Goal: Information Seeking & Learning: Learn about a topic

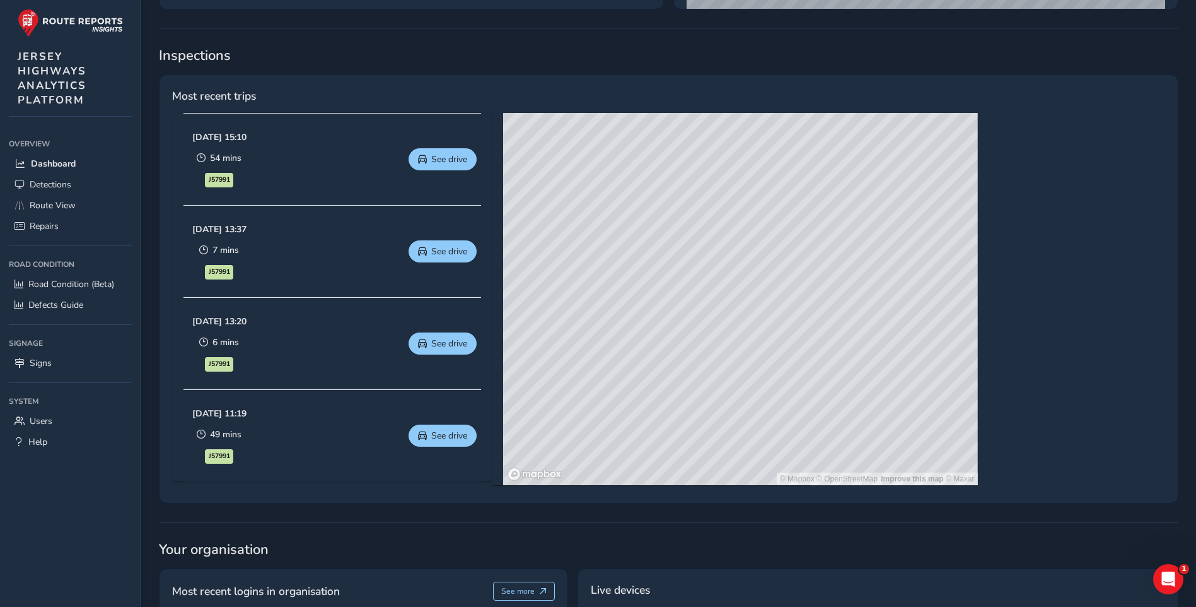
scroll to position [504, 0]
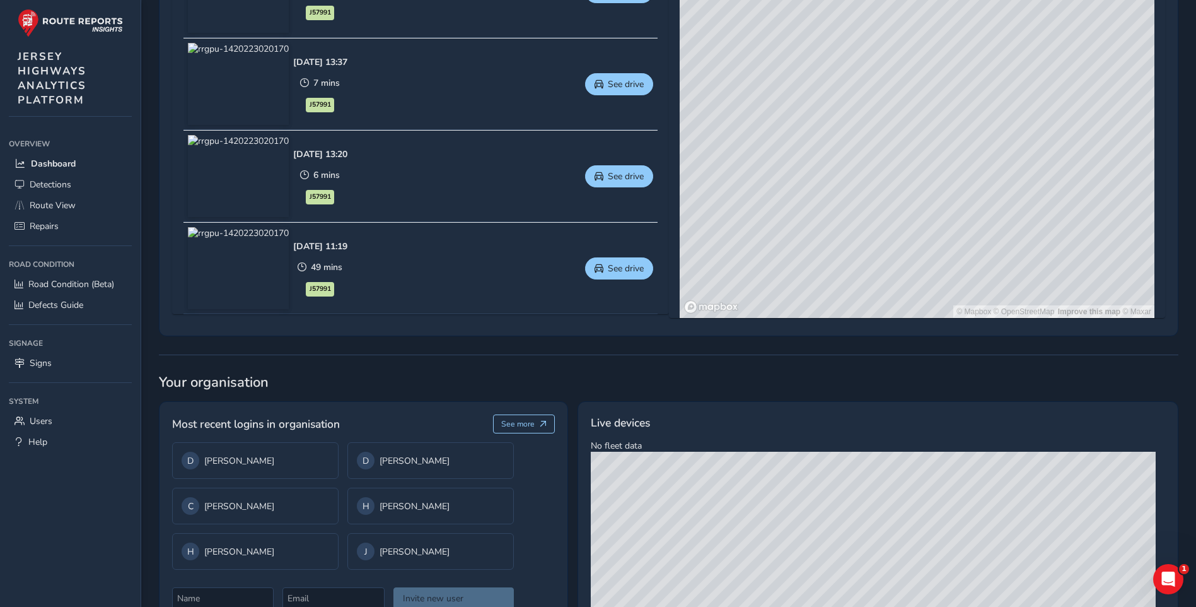
drag, startPoint x: 863, startPoint y: 221, endPoint x: 859, endPoint y: 180, distance: 41.7
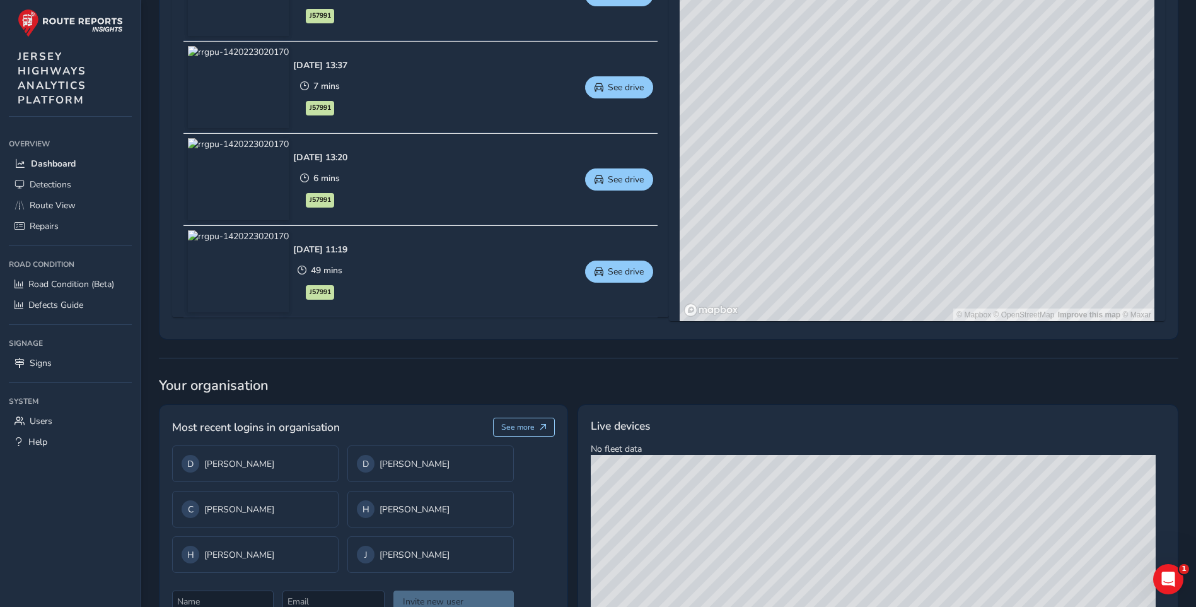
click at [824, 137] on div "© Mapbox © OpenStreetMap Improve this map © Maxar" at bounding box center [917, 135] width 475 height 372
click at [824, 139] on div "© Mapbox © OpenStreetMap Improve this map © Maxar" at bounding box center [917, 135] width 475 height 372
click at [825, 141] on div "© Mapbox © OpenStreetMap Improve this map © Maxar" at bounding box center [917, 135] width 475 height 372
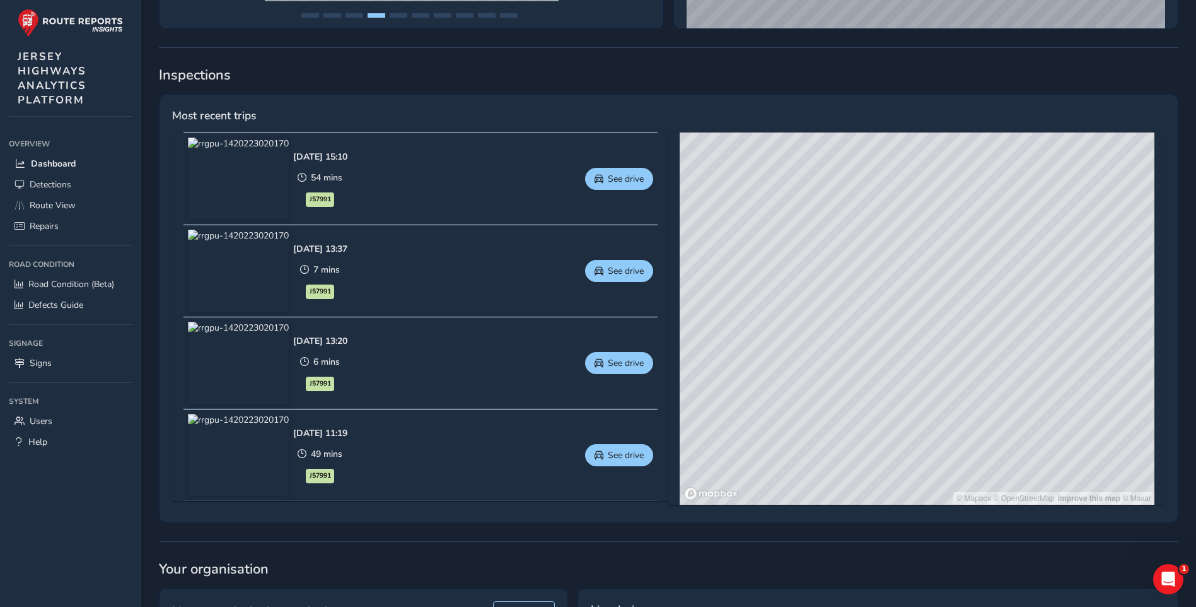
scroll to position [483, 0]
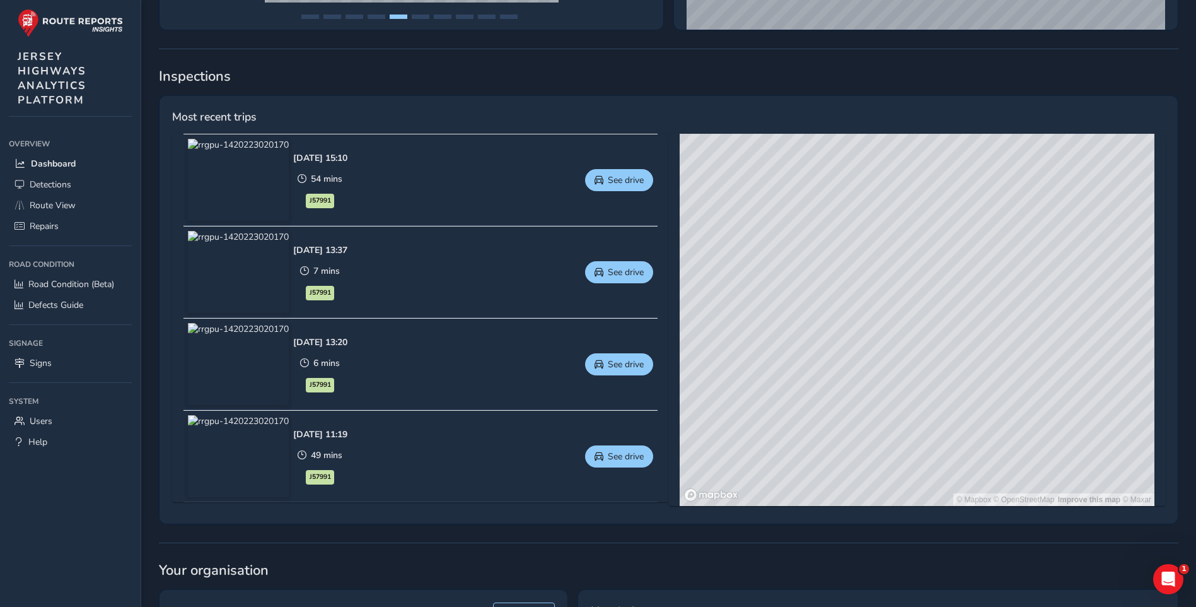
drag, startPoint x: 1004, startPoint y: 305, endPoint x: 953, endPoint y: 306, distance: 51.7
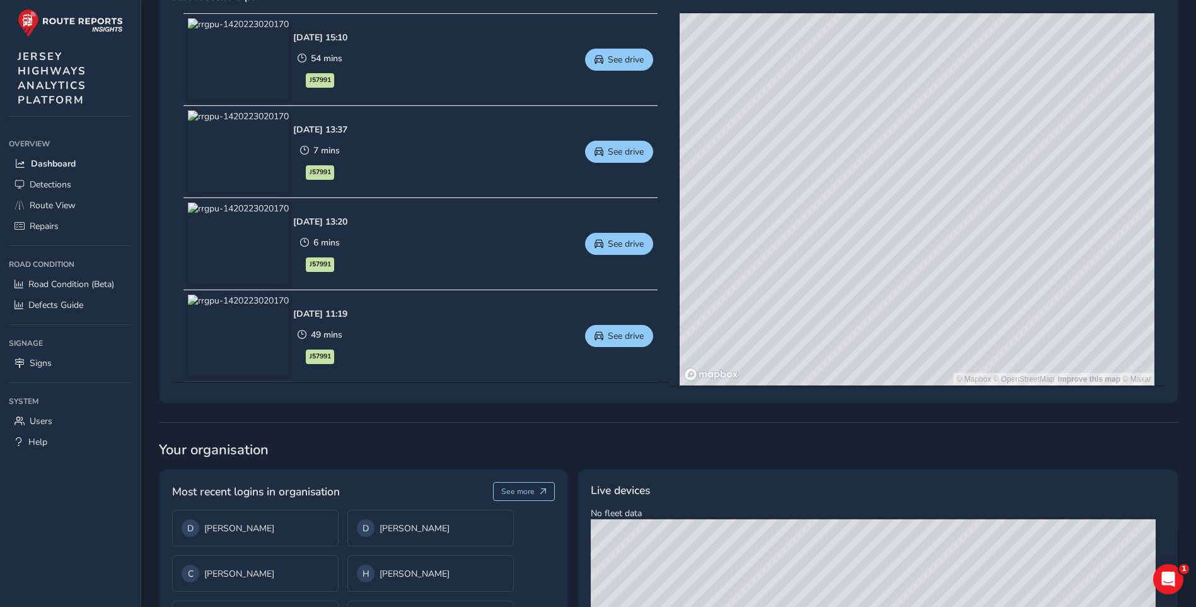
scroll to position [357, 0]
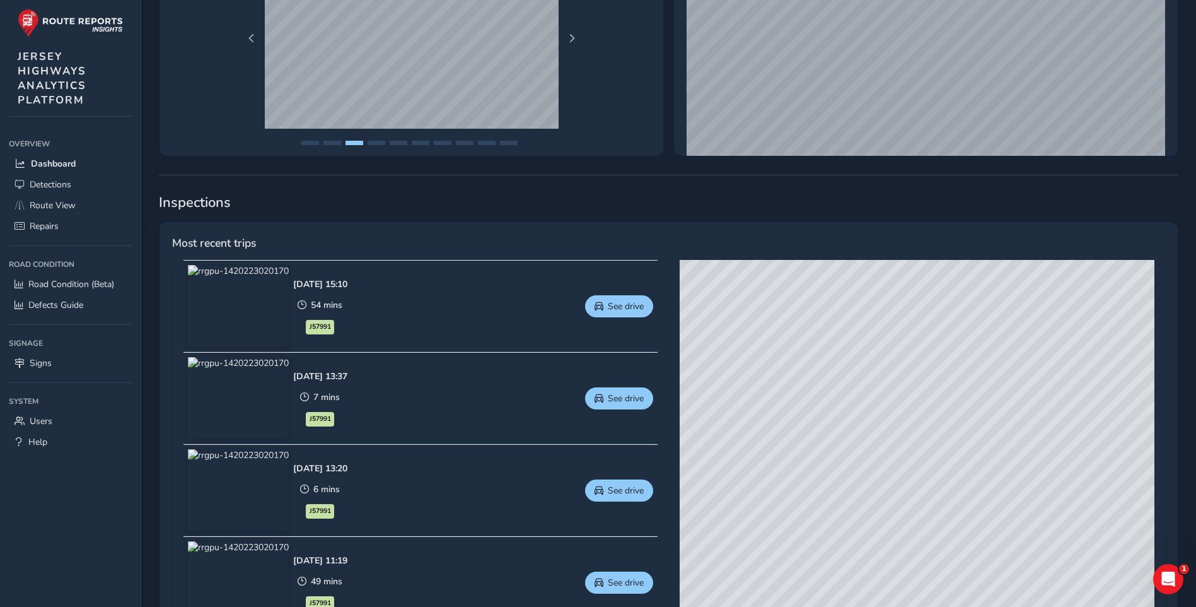
drag, startPoint x: 887, startPoint y: 328, endPoint x: 716, endPoint y: 223, distance: 201.6
click at [716, 223] on div "Most recent trips [DATE] 15:10 54 mins J57991 See drive [DATE] 13:37 7 mins J57…" at bounding box center [669, 435] width 1020 height 429
click at [766, 305] on div "© Mapbox © OpenStreetMap Improve this map © Maxar" at bounding box center [917, 446] width 475 height 372
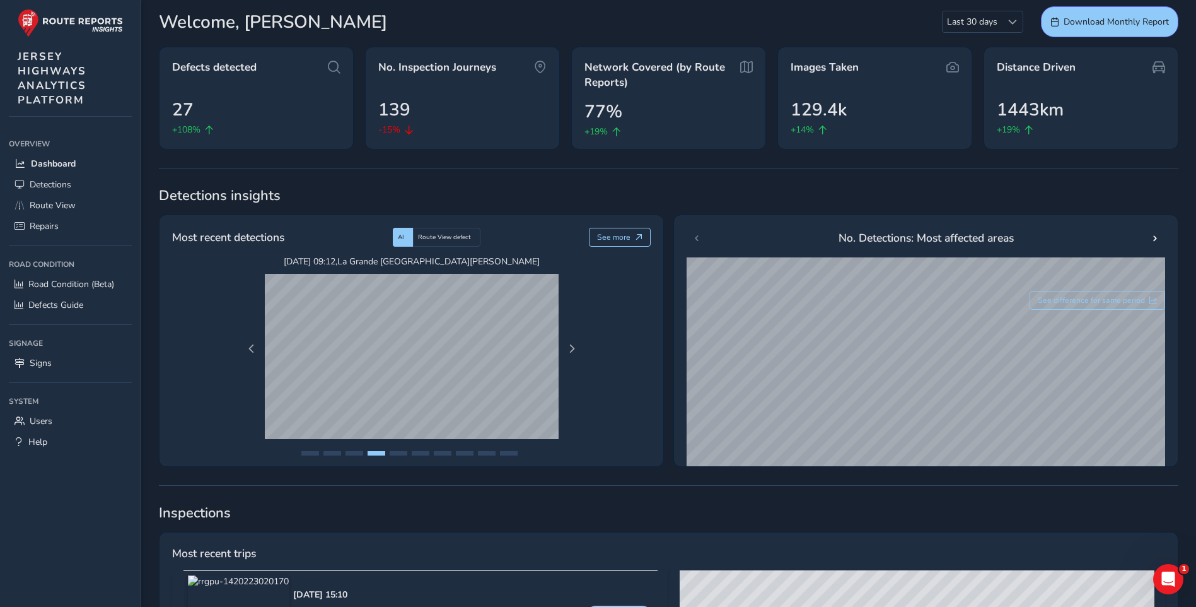
scroll to position [42, 0]
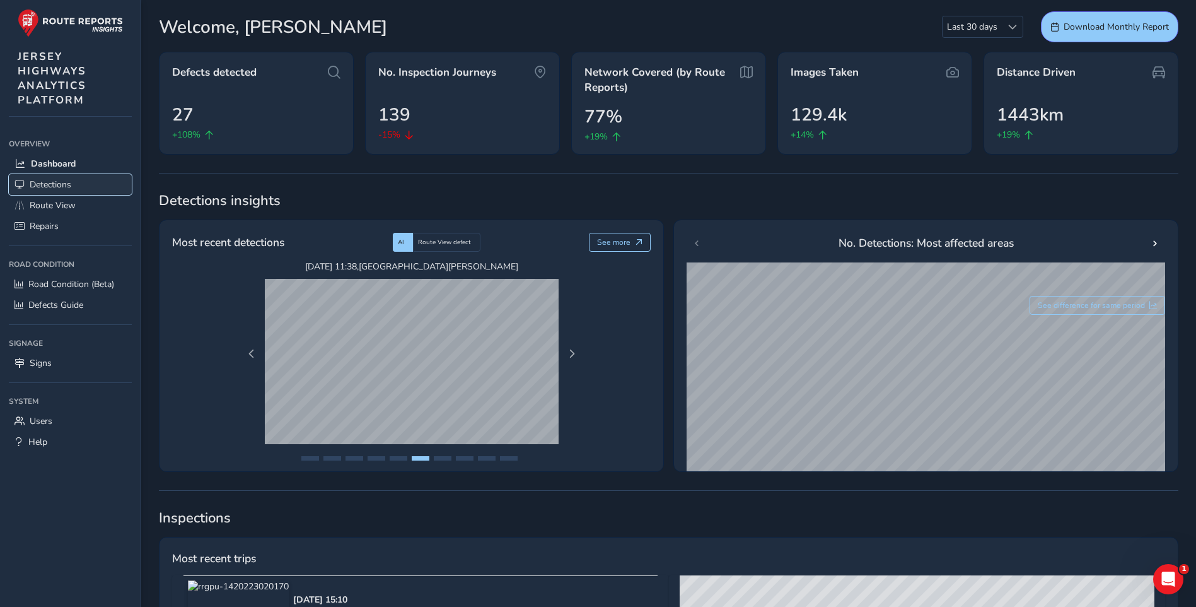
click at [53, 179] on span "Detections" at bounding box center [51, 184] width 42 height 12
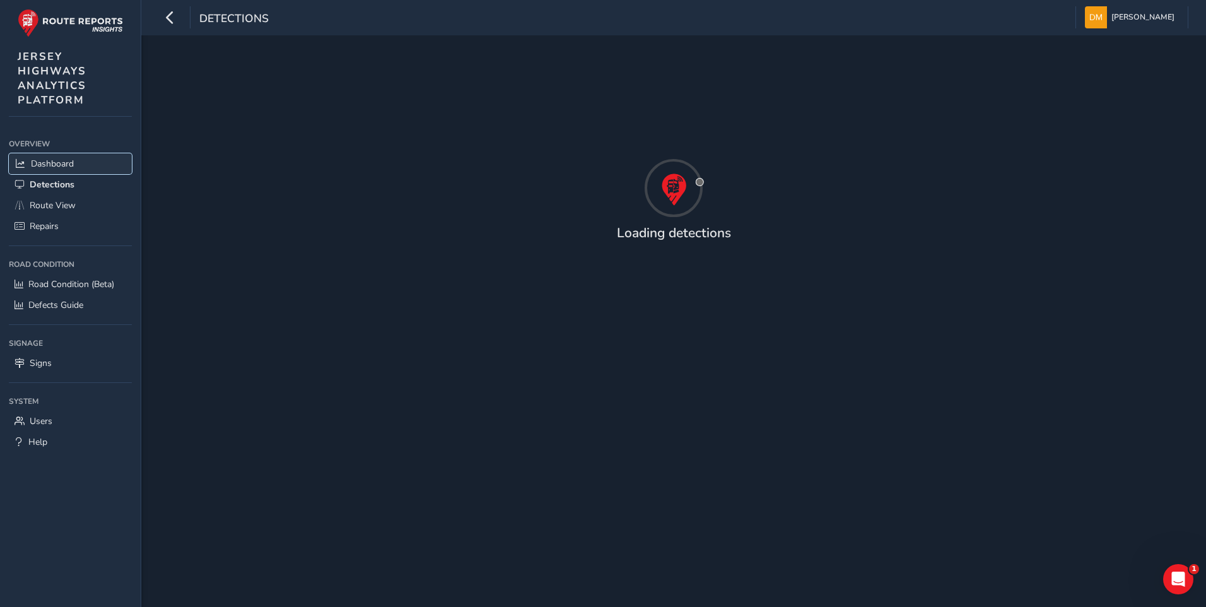
click at [54, 163] on span "Dashboard" at bounding box center [52, 164] width 43 height 12
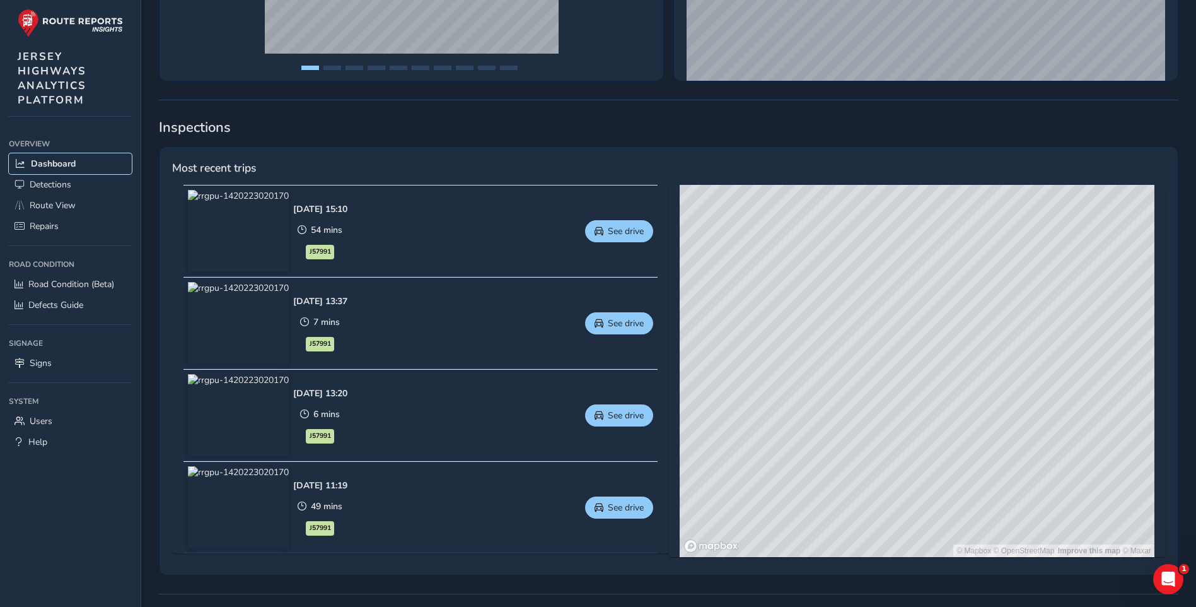
scroll to position [567, 0]
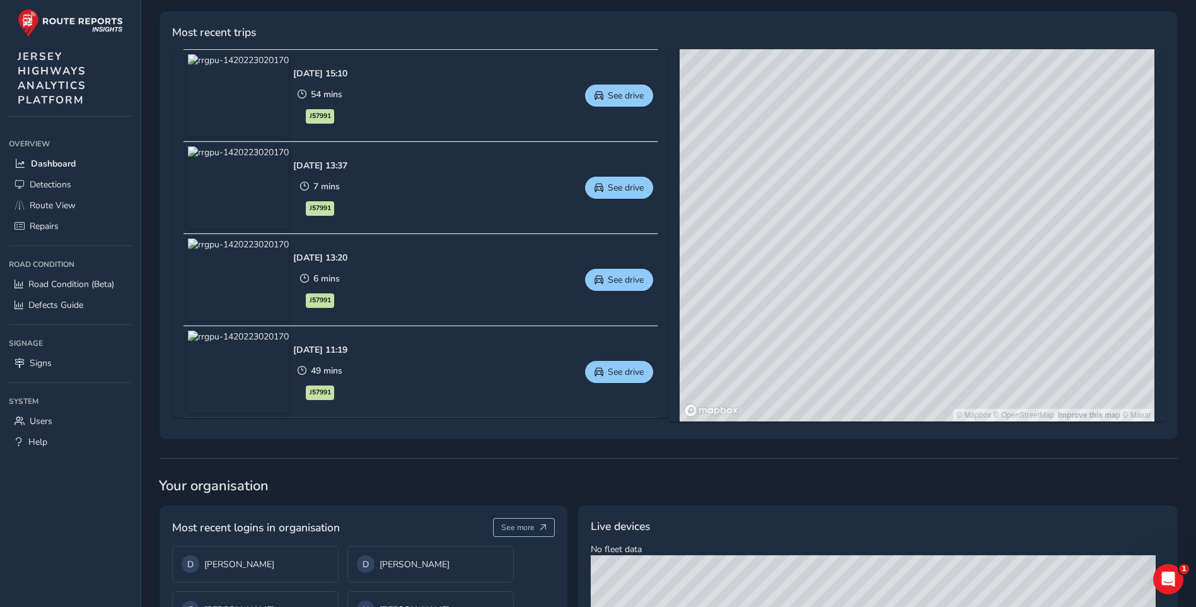
drag, startPoint x: 898, startPoint y: 209, endPoint x: 851, endPoint y: 252, distance: 63.8
click at [851, 252] on div "© Mapbox © OpenStreetMap Improve this map © Maxar" at bounding box center [917, 235] width 475 height 372
click at [758, 265] on div "© Mapbox © OpenStreetMap Improve this map © Maxar" at bounding box center [917, 235] width 475 height 372
drag, startPoint x: 865, startPoint y: 313, endPoint x: 916, endPoint y: 317, distance: 51.3
click at [915, 313] on div "© Mapbox © OpenStreetMap Improve this map © Maxar" at bounding box center [917, 235] width 475 height 372
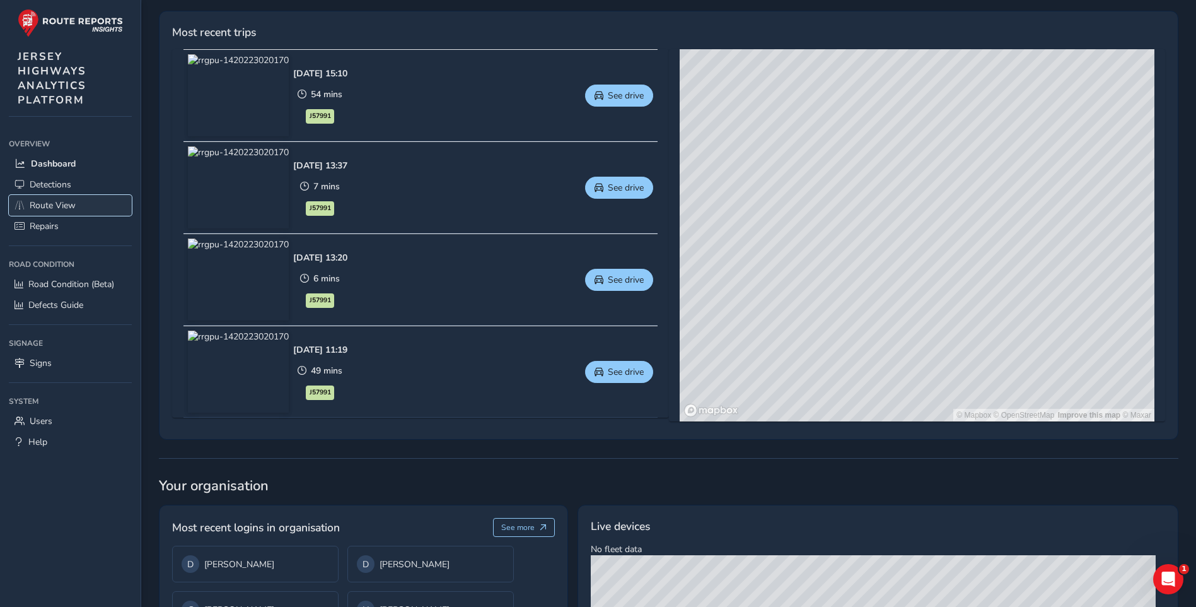
click at [59, 206] on span "Route View" at bounding box center [53, 205] width 46 height 12
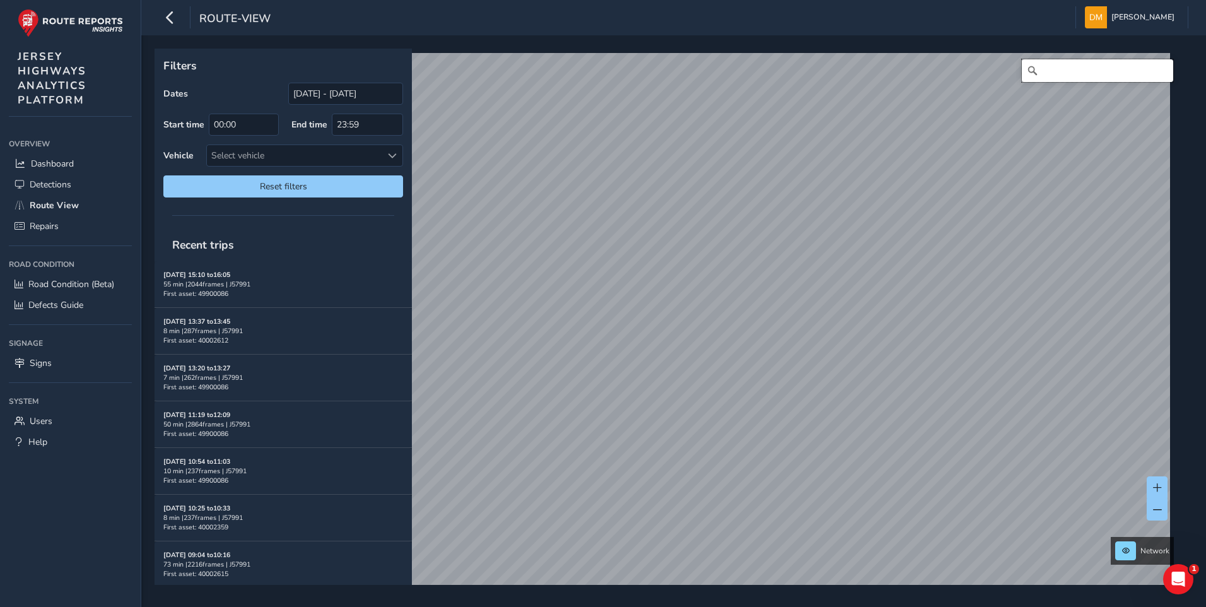
click at [1042, 73] on input "Search" at bounding box center [1096, 70] width 151 height 23
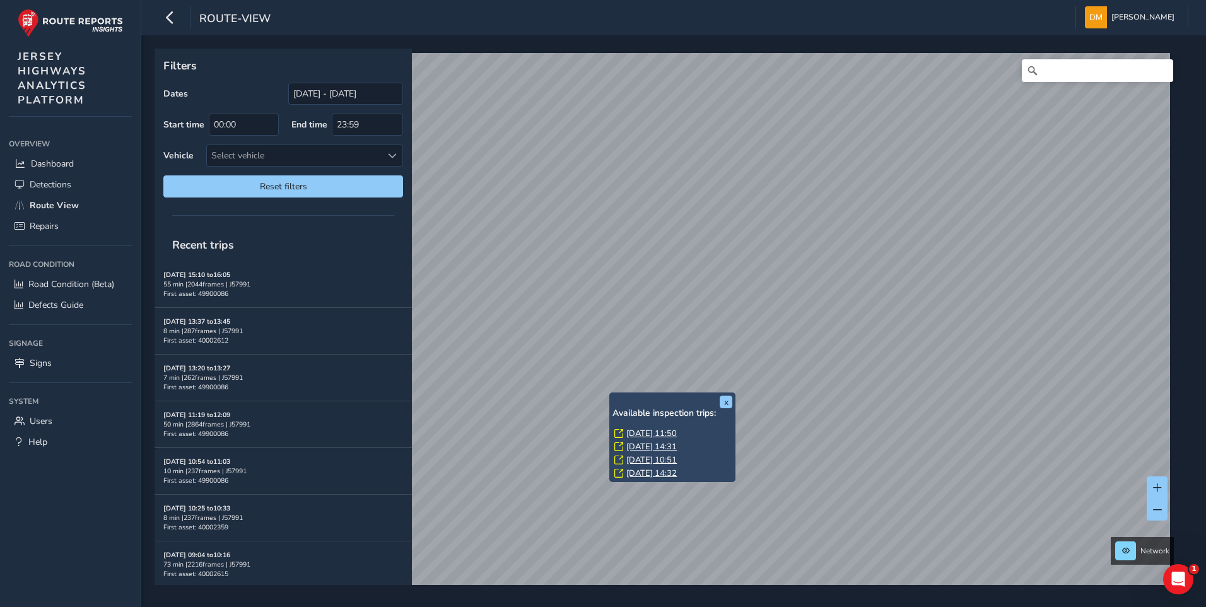
click at [639, 435] on link "[DATE] 11:50" at bounding box center [651, 432] width 50 height 11
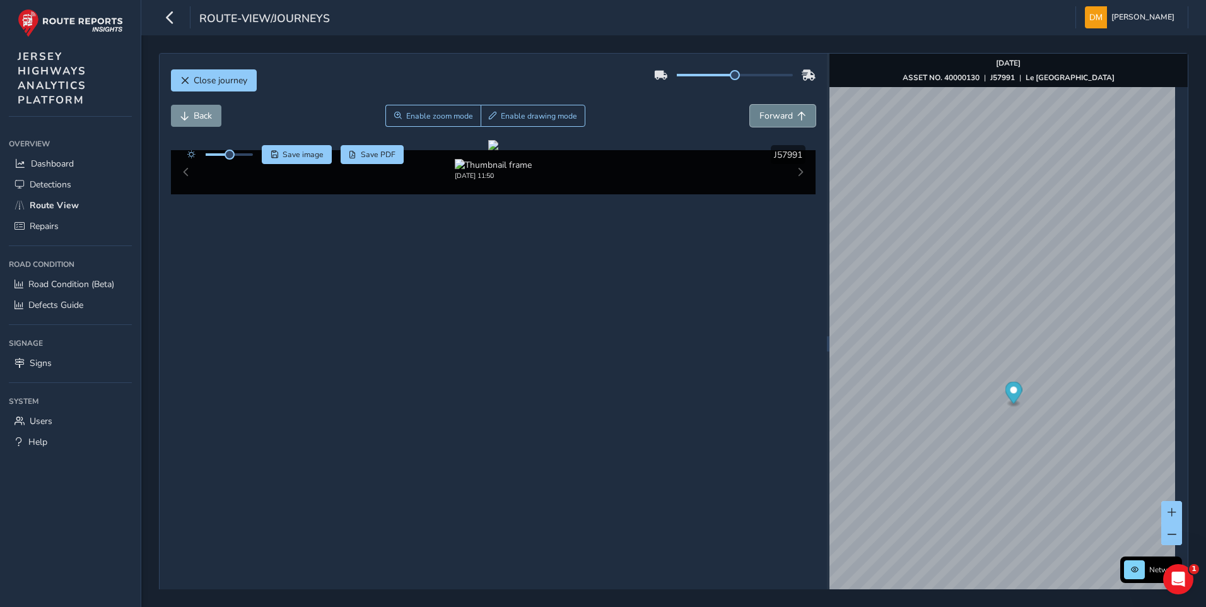
click at [759, 117] on span "Forward" at bounding box center [775, 116] width 33 height 12
click at [479, 171] on img at bounding box center [493, 165] width 77 height 12
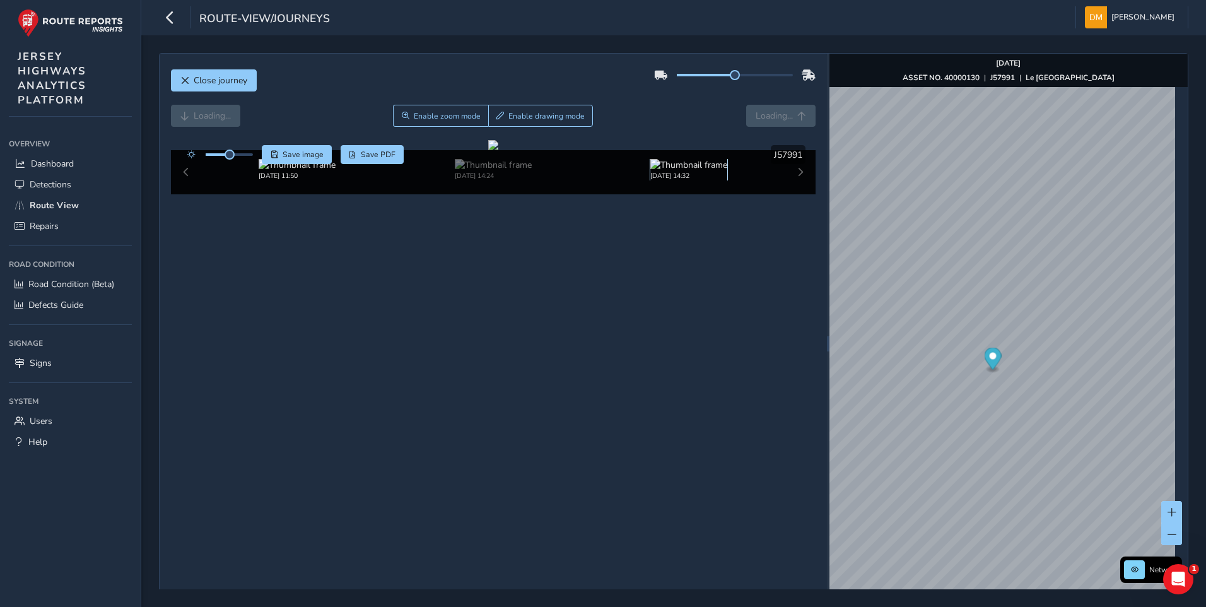
click at [650, 171] on img at bounding box center [688, 165] width 77 height 12
click at [769, 115] on span "Forward" at bounding box center [775, 116] width 33 height 12
click at [767, 118] on span "Forward" at bounding box center [775, 116] width 33 height 12
click at [212, 114] on span "Back" at bounding box center [203, 116] width 18 height 12
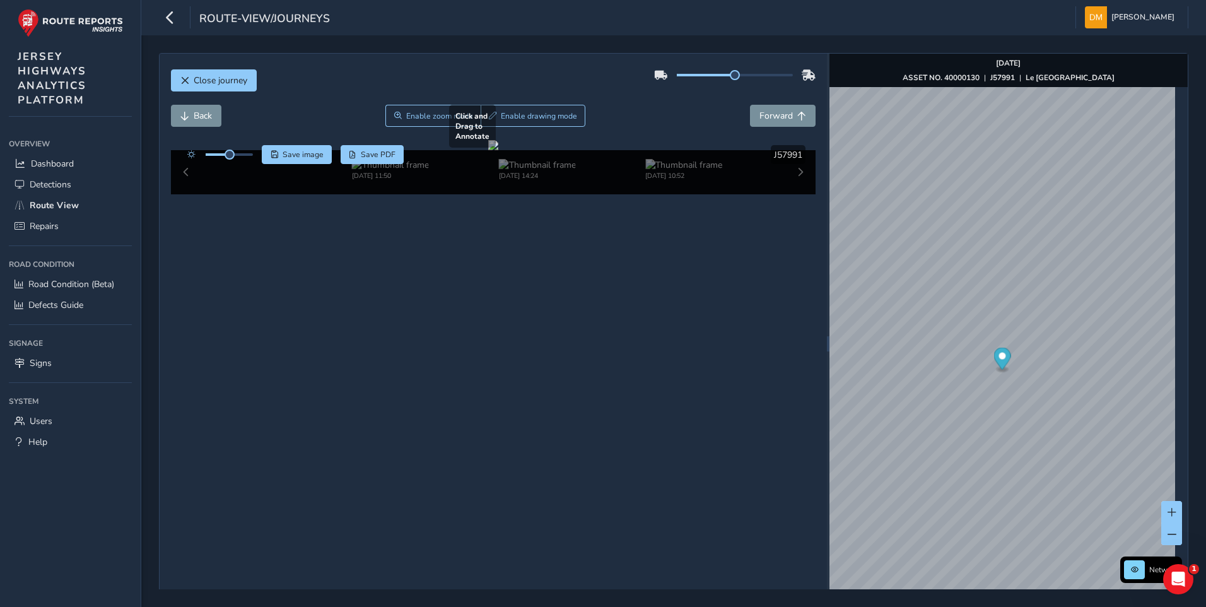
click at [488, 150] on div at bounding box center [493, 145] width 10 height 10
drag, startPoint x: 336, startPoint y: 387, endPoint x: 279, endPoint y: 377, distance: 58.3
click at [488, 150] on div at bounding box center [493, 145] width 10 height 10
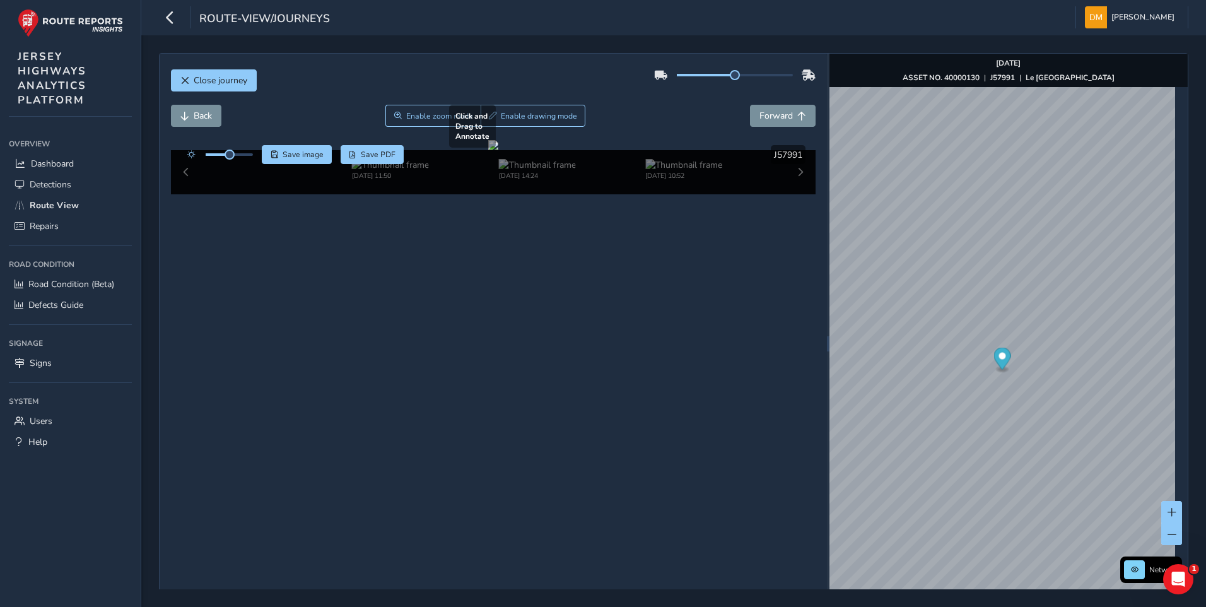
click at [488, 150] on div at bounding box center [493, 145] width 10 height 10
click at [759, 116] on span "Forward" at bounding box center [775, 116] width 33 height 12
click at [785, 113] on span "Forward" at bounding box center [775, 116] width 33 height 12
click at [785, 112] on span "Forward" at bounding box center [775, 116] width 33 height 12
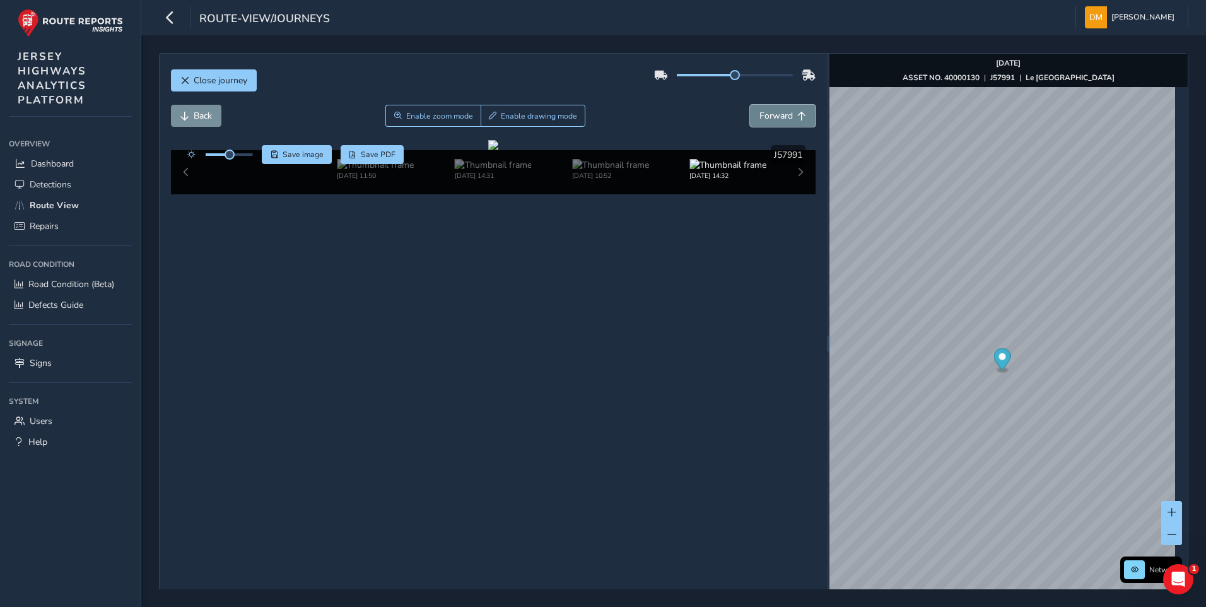
click at [785, 112] on span "Forward" at bounding box center [775, 116] width 33 height 12
click at [784, 111] on span "Forward" at bounding box center [775, 116] width 33 height 12
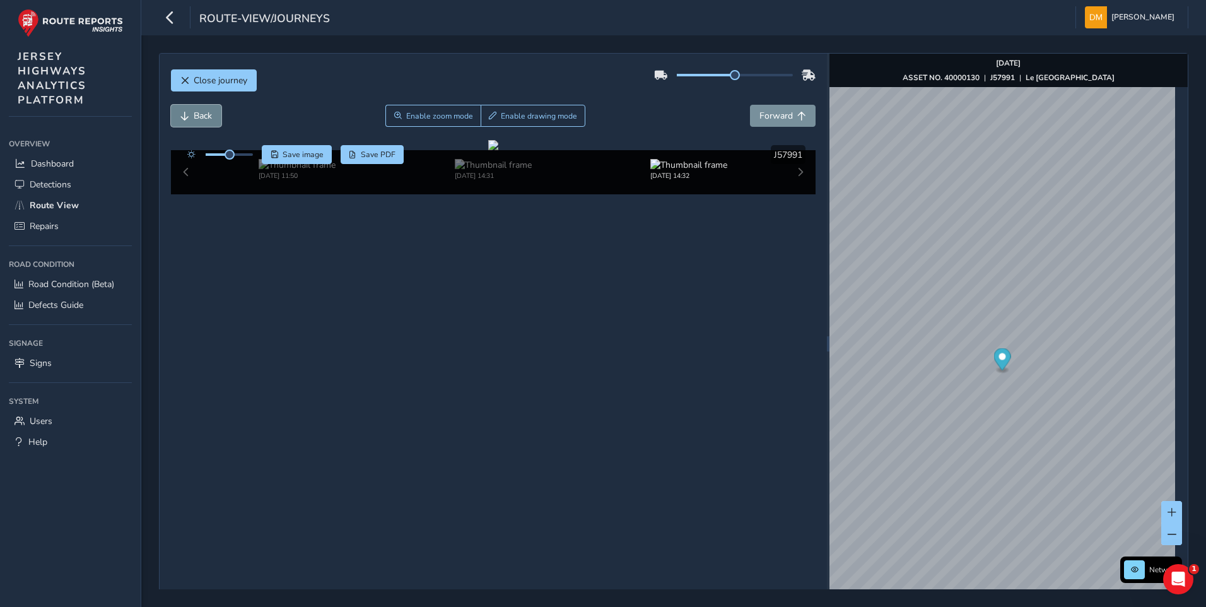
click at [191, 119] on button "Back" at bounding box center [196, 116] width 50 height 22
click at [192, 122] on button "Back" at bounding box center [196, 116] width 50 height 22
click at [197, 124] on button "Back" at bounding box center [196, 116] width 50 height 22
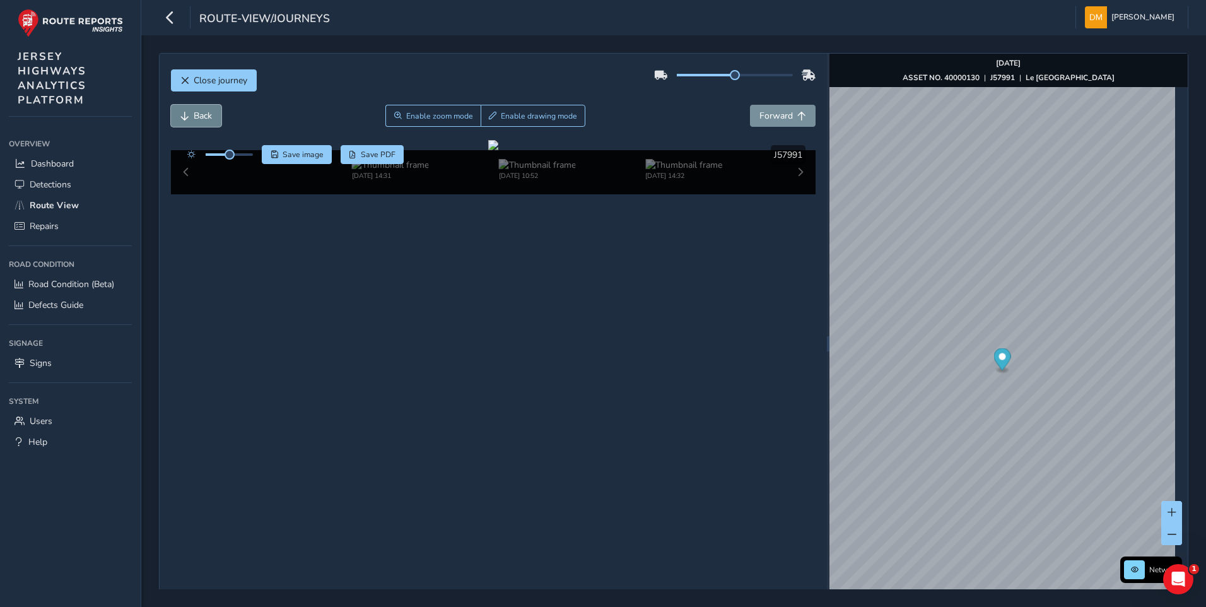
click at [197, 124] on button "Back" at bounding box center [196, 116] width 50 height 22
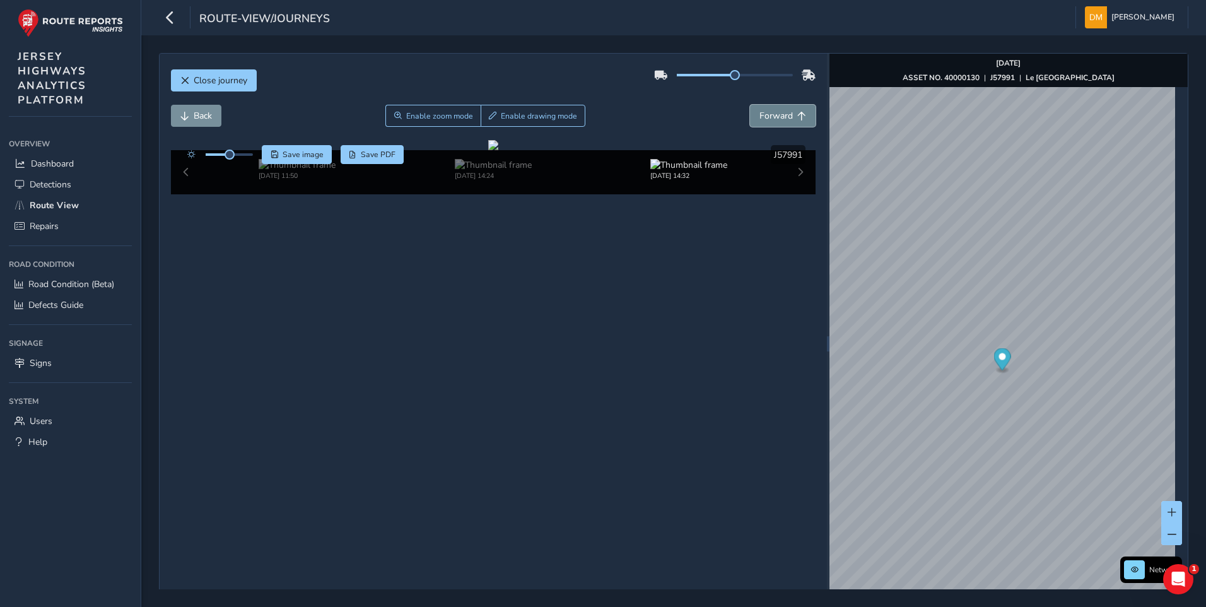
click at [798, 119] on span "Forward" at bounding box center [801, 116] width 9 height 9
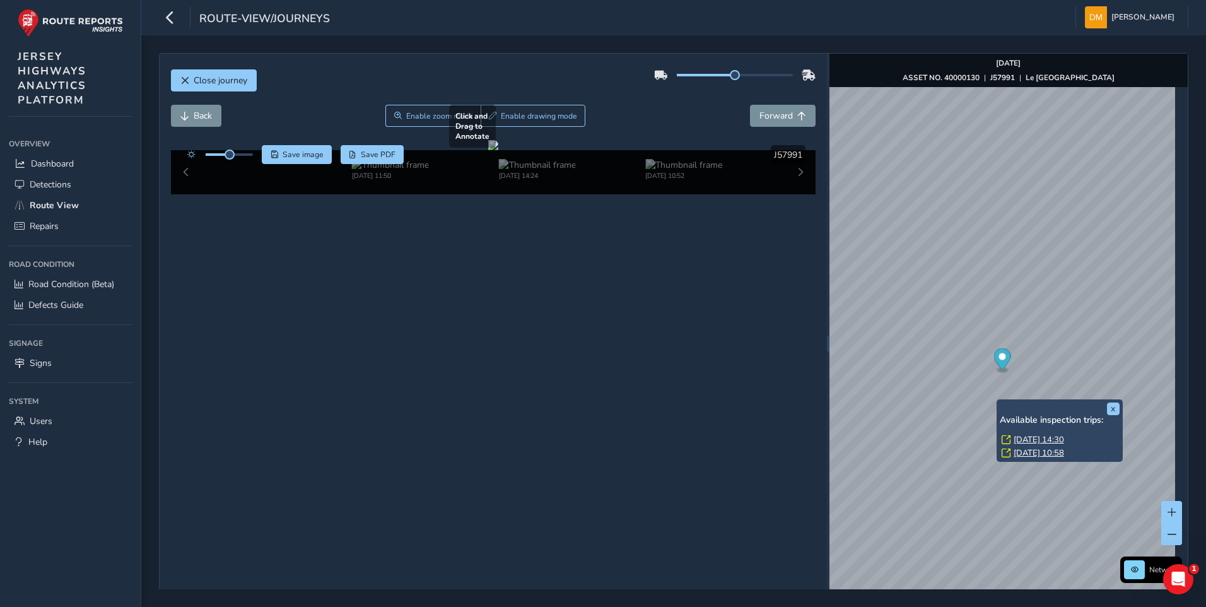
drag, startPoint x: 723, startPoint y: 399, endPoint x: 644, endPoint y: 351, distance: 92.0
click at [198, 112] on span "Back" at bounding box center [203, 116] width 18 height 12
click at [769, 119] on span "Forward" at bounding box center [775, 116] width 33 height 12
click at [767, 120] on span "Forward" at bounding box center [775, 116] width 33 height 12
click at [797, 116] on span "Forward" at bounding box center [801, 116] width 9 height 9
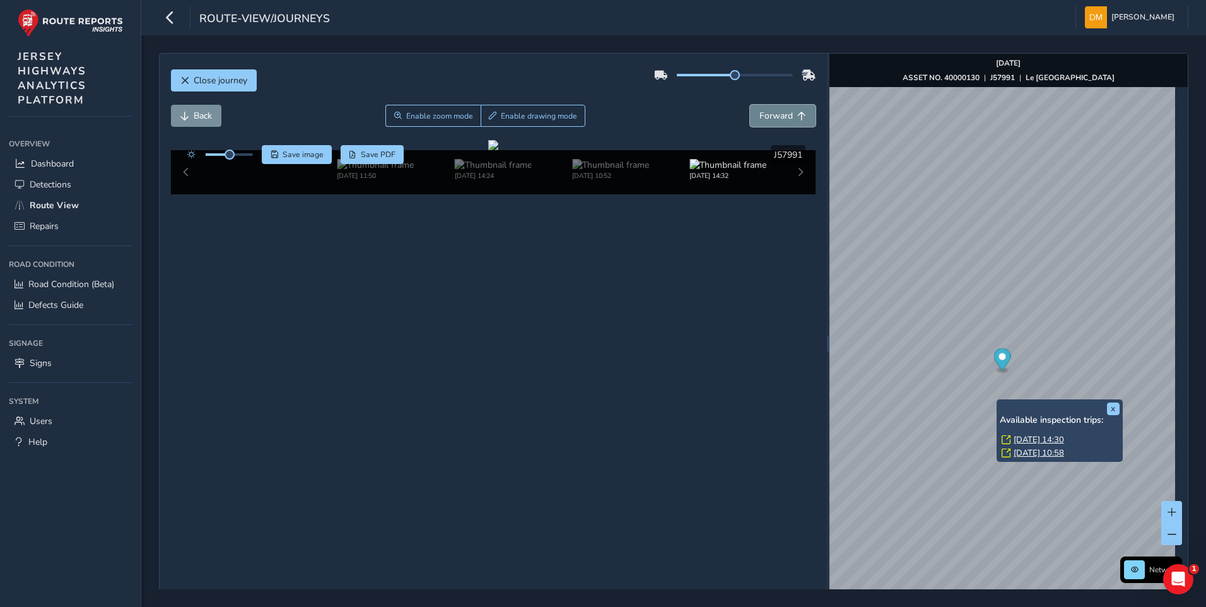
click at [797, 117] on span "Forward" at bounding box center [801, 116] width 9 height 9
click at [797, 116] on span "Forward" at bounding box center [801, 116] width 9 height 9
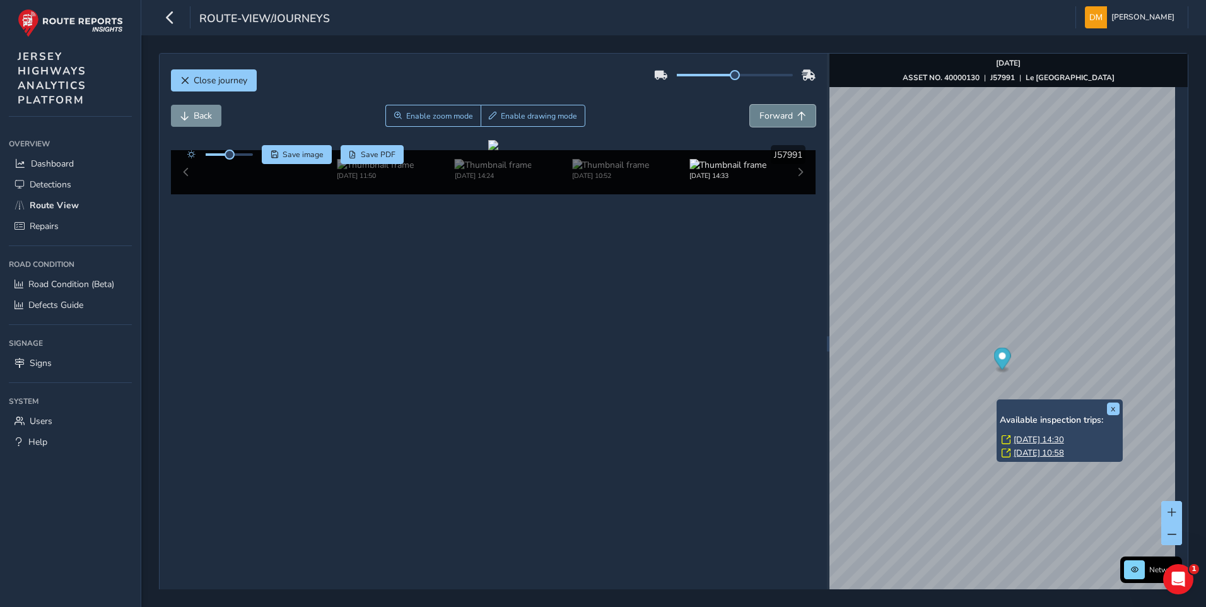
click at [797, 116] on span "Forward" at bounding box center [801, 116] width 9 height 9
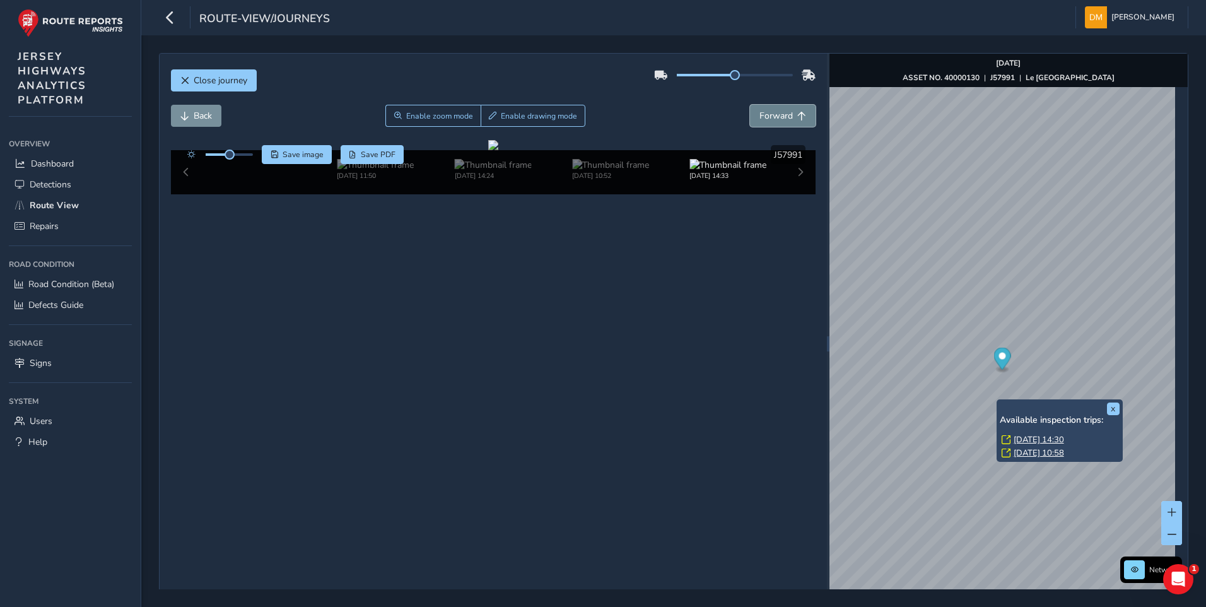
click at [797, 116] on span "Forward" at bounding box center [801, 116] width 9 height 9
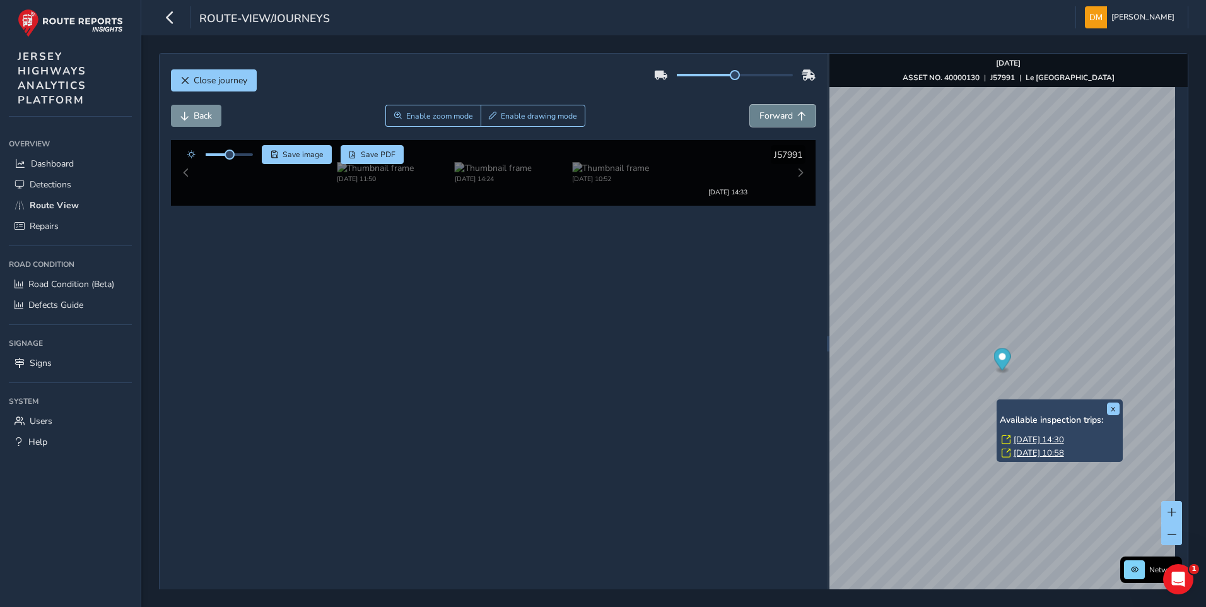
click at [797, 116] on span "Forward" at bounding box center [801, 116] width 9 height 9
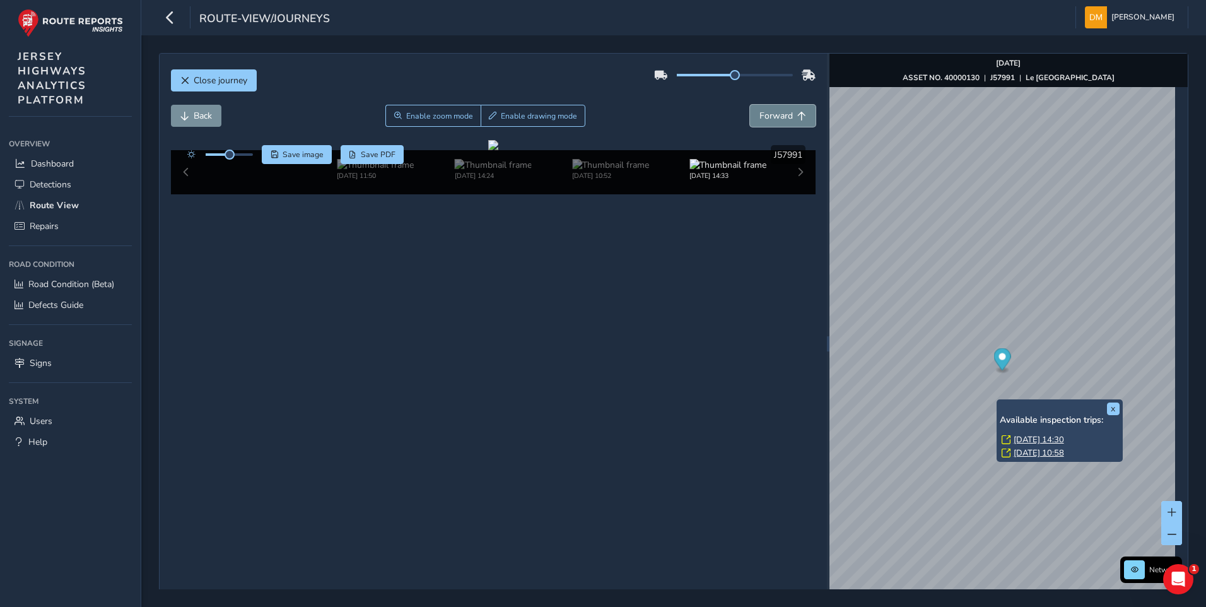
click at [797, 116] on span "Forward" at bounding box center [801, 116] width 9 height 9
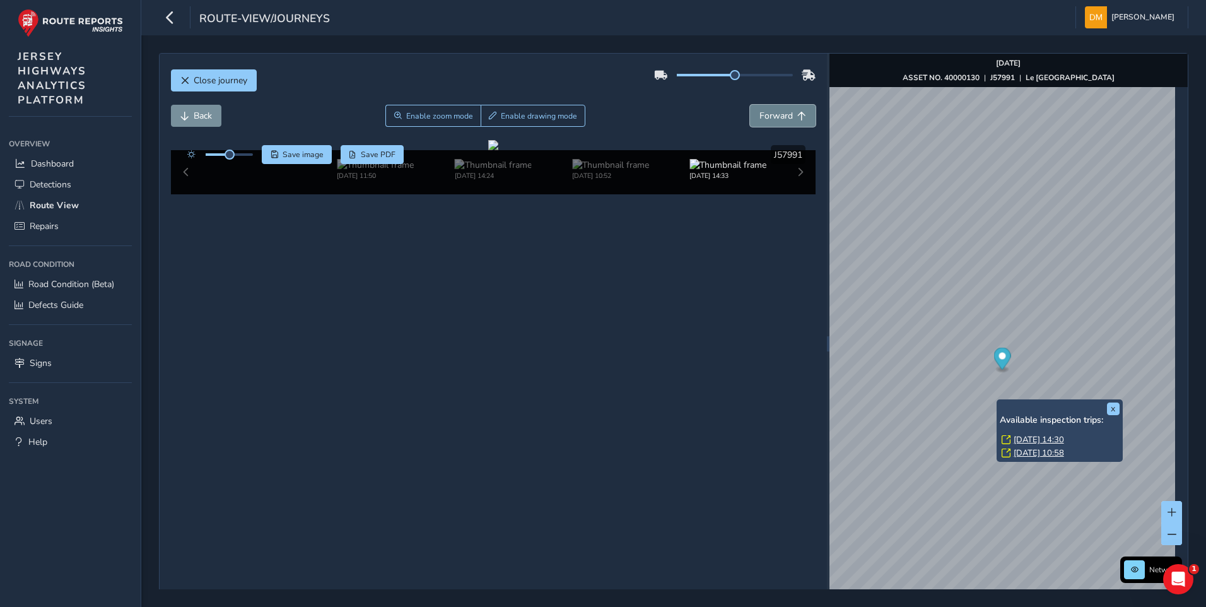
click at [797, 116] on span "Forward" at bounding box center [801, 116] width 9 height 9
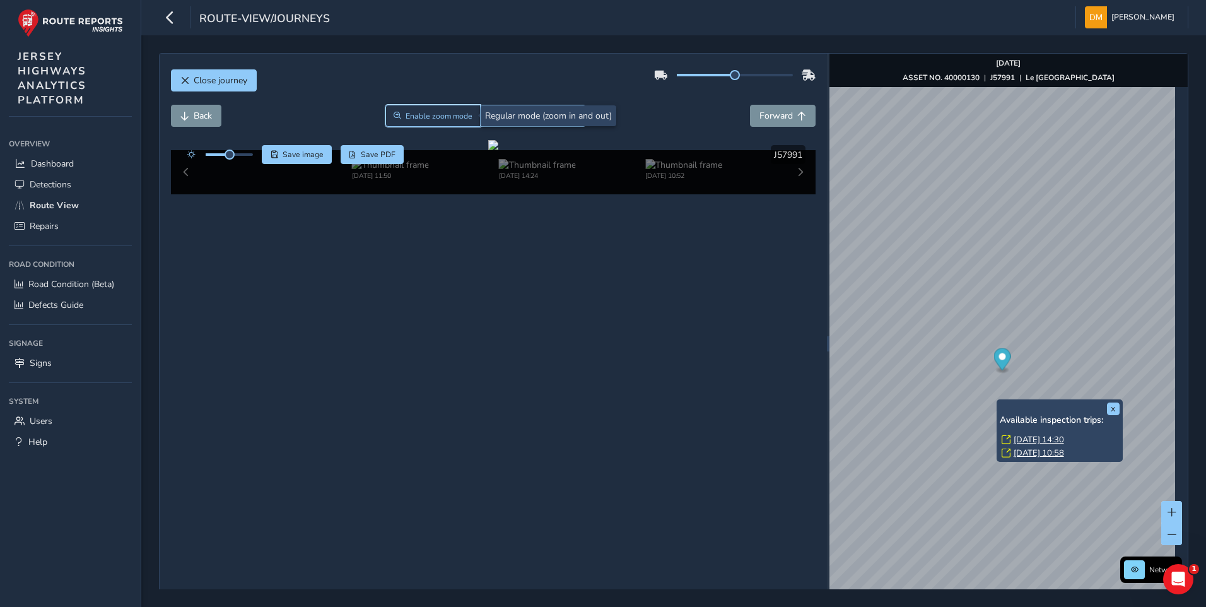
click at [434, 112] on span "Enable zoom mode" at bounding box center [438, 116] width 67 height 10
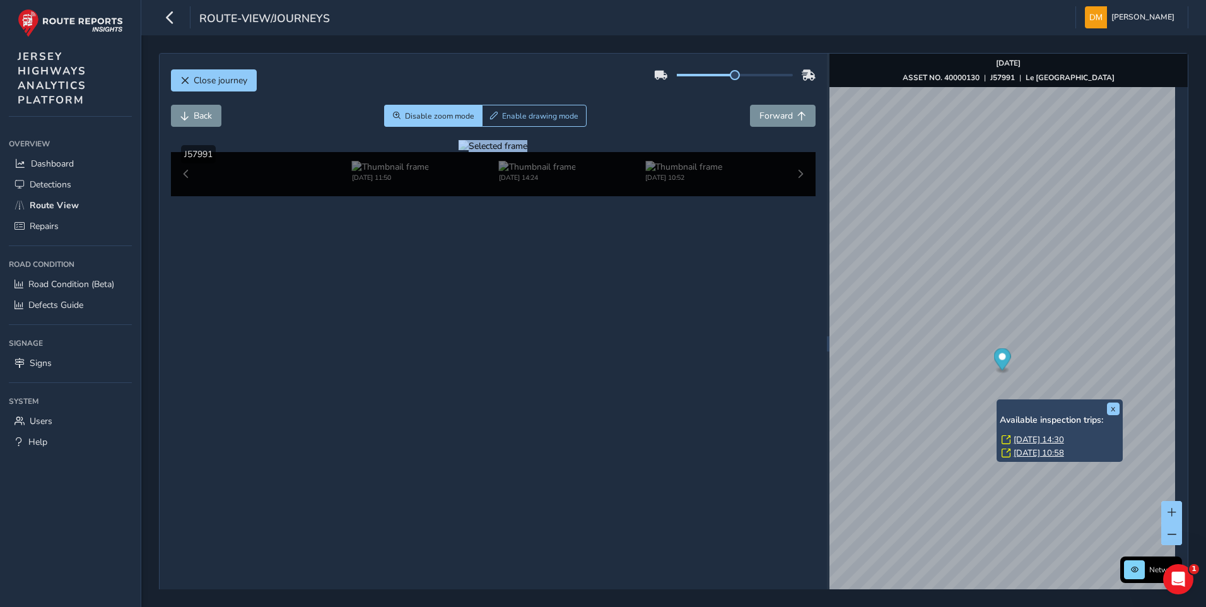
click at [527, 152] on div at bounding box center [492, 146] width 69 height 12
click at [638, 397] on img at bounding box center [504, 177] width 1816 height 1021
click at [527, 152] on div at bounding box center [492, 146] width 69 height 12
click at [722, 410] on img at bounding box center [350, 153] width 1816 height 1021
click at [795, 106] on button "Forward" at bounding box center [783, 116] width 66 height 22
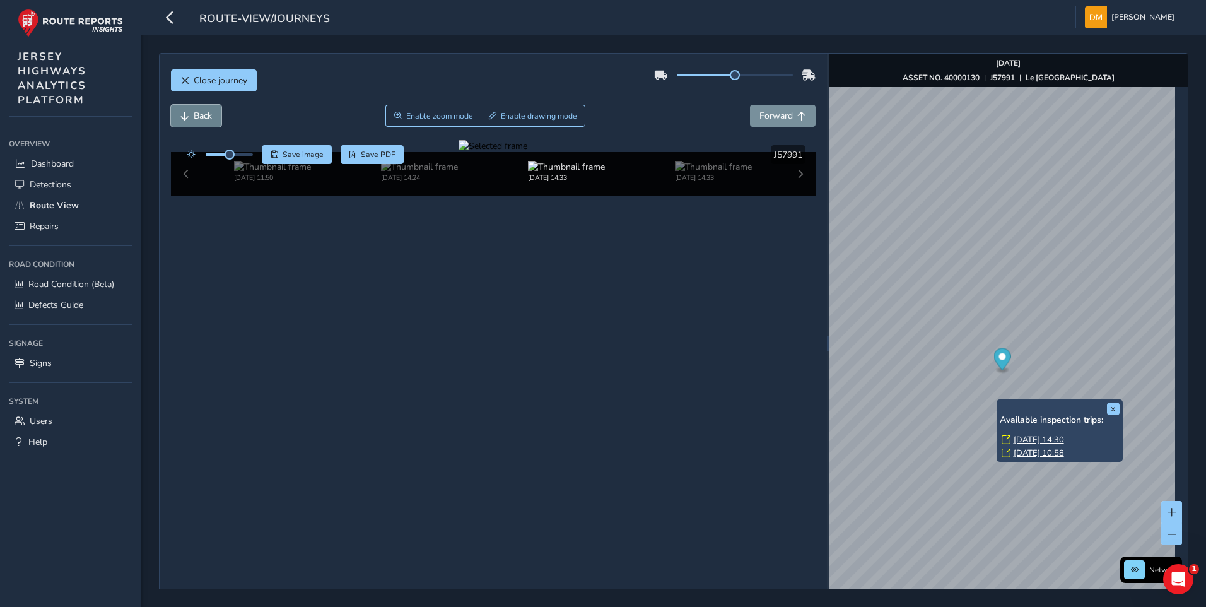
click at [204, 115] on span "Back" at bounding box center [203, 116] width 18 height 12
click at [527, 152] on div at bounding box center [492, 146] width 69 height 12
click at [675, 413] on img at bounding box center [436, 147] width 1816 height 1021
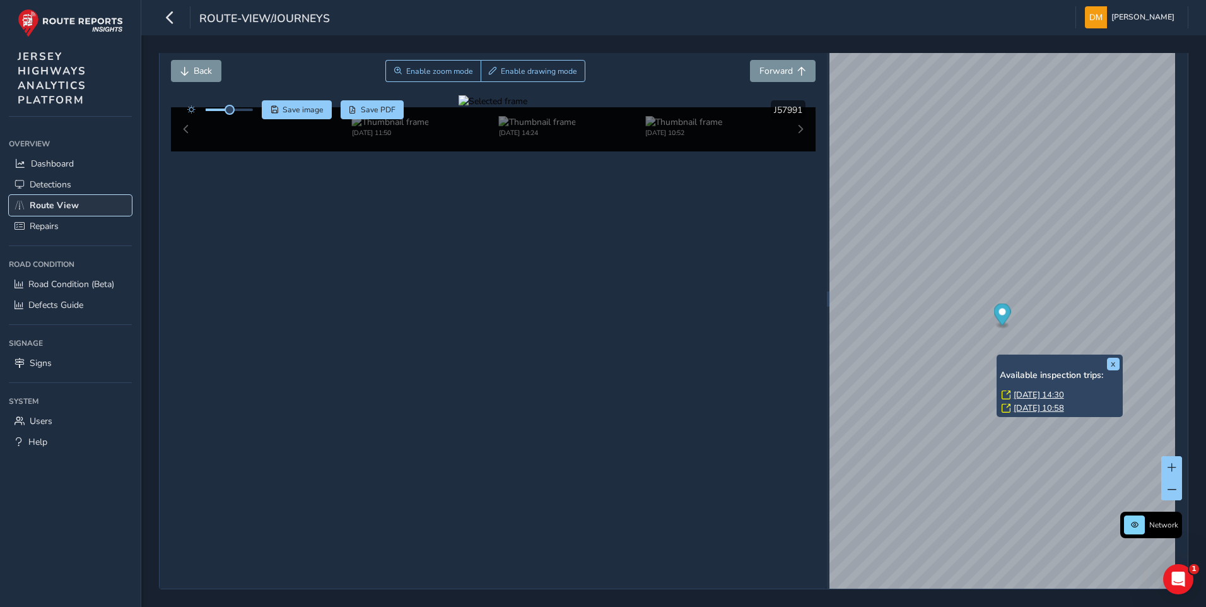
click at [81, 197] on link "Route View" at bounding box center [70, 205] width 123 height 21
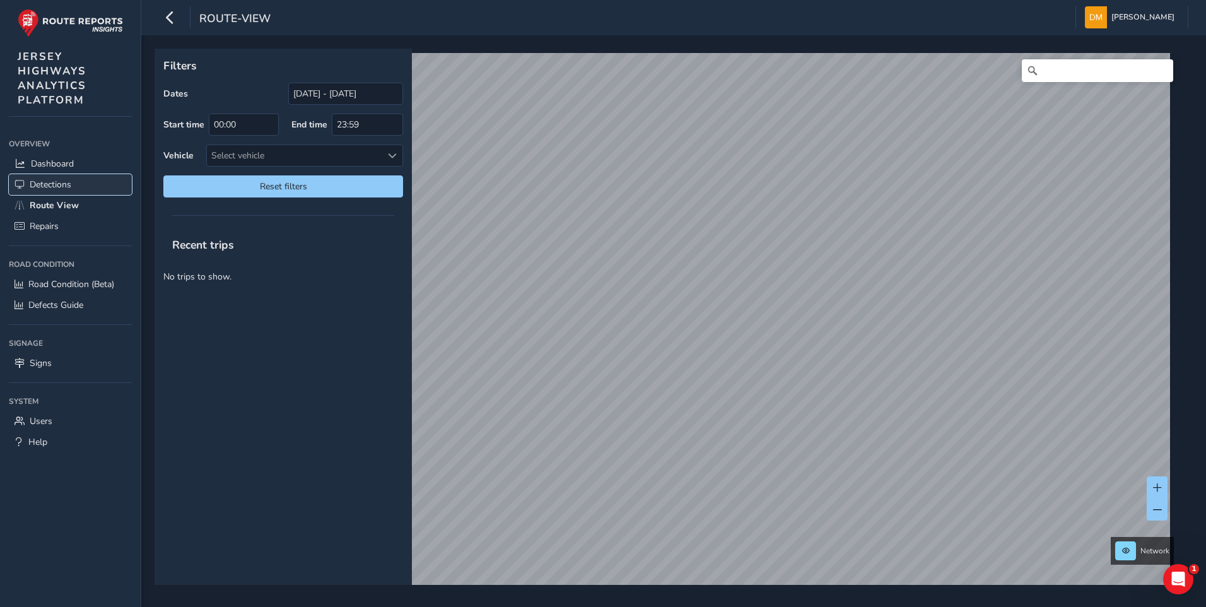
click at [67, 183] on span "Detections" at bounding box center [51, 184] width 42 height 12
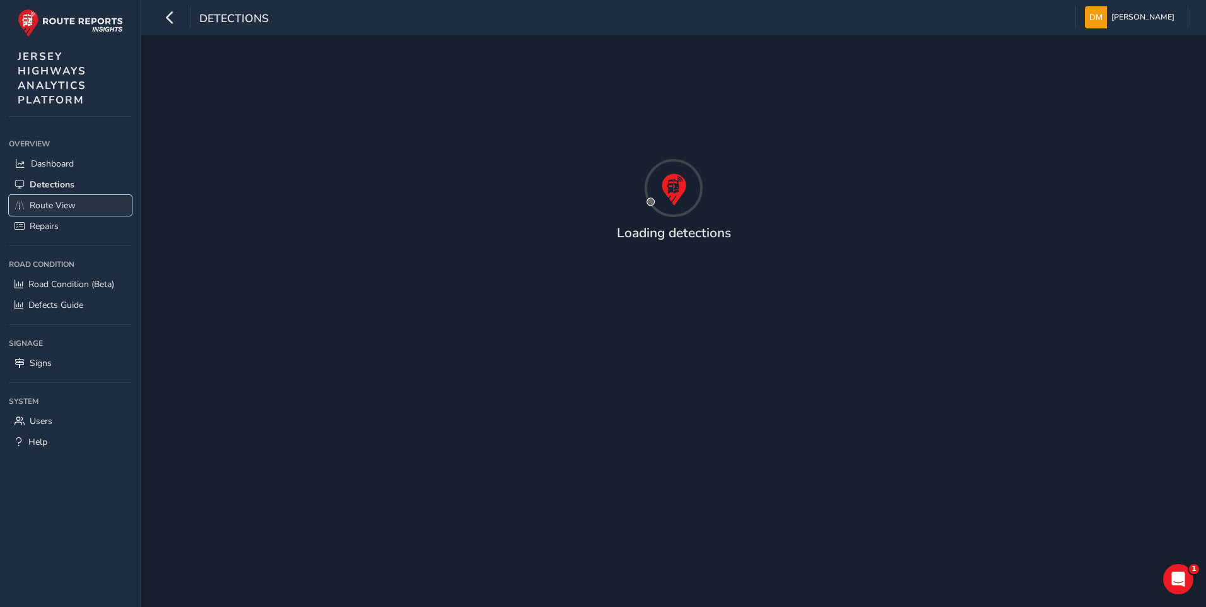
click at [69, 197] on link "Route View" at bounding box center [70, 205] width 123 height 21
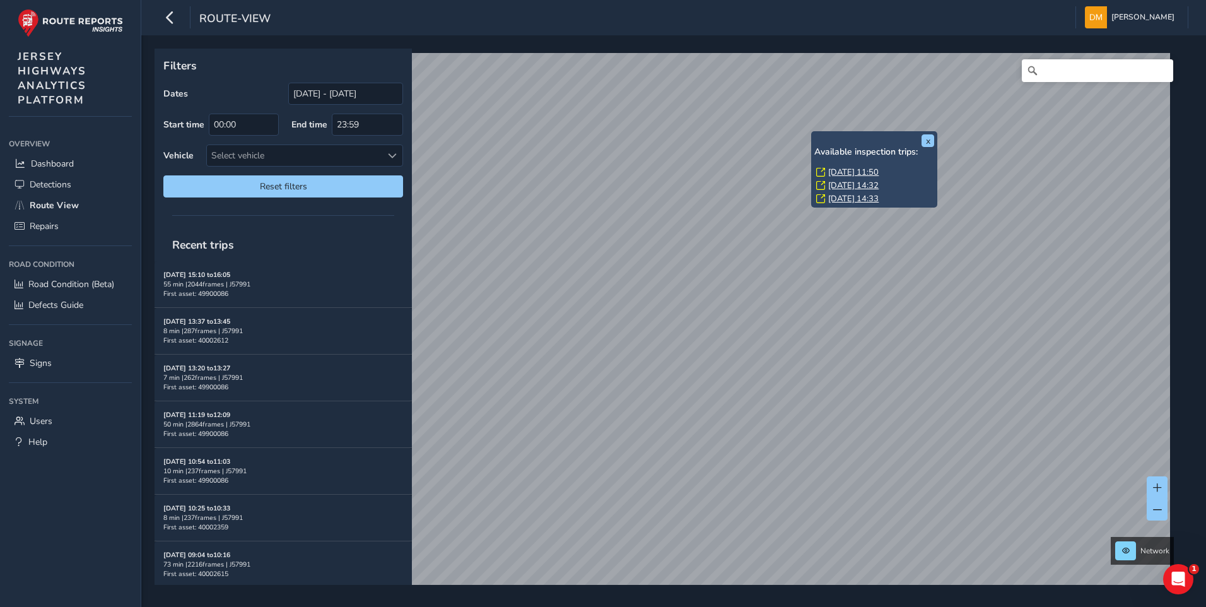
click at [830, 168] on link "[DATE] 11:50" at bounding box center [853, 171] width 50 height 11
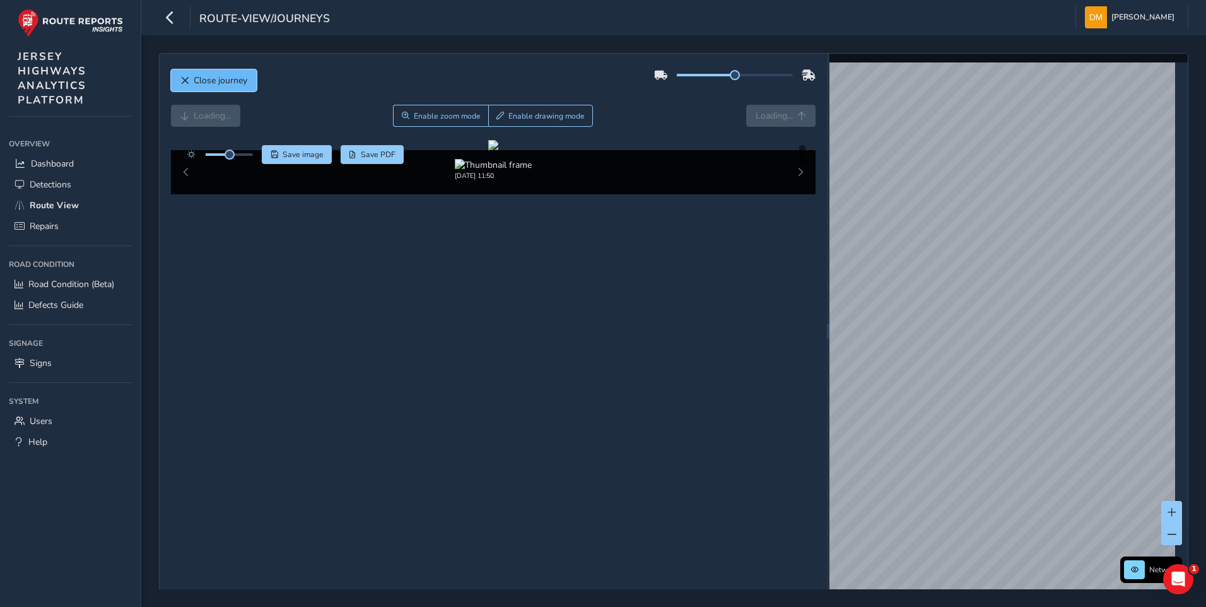
click at [191, 83] on button "Close journey" at bounding box center [214, 80] width 86 height 22
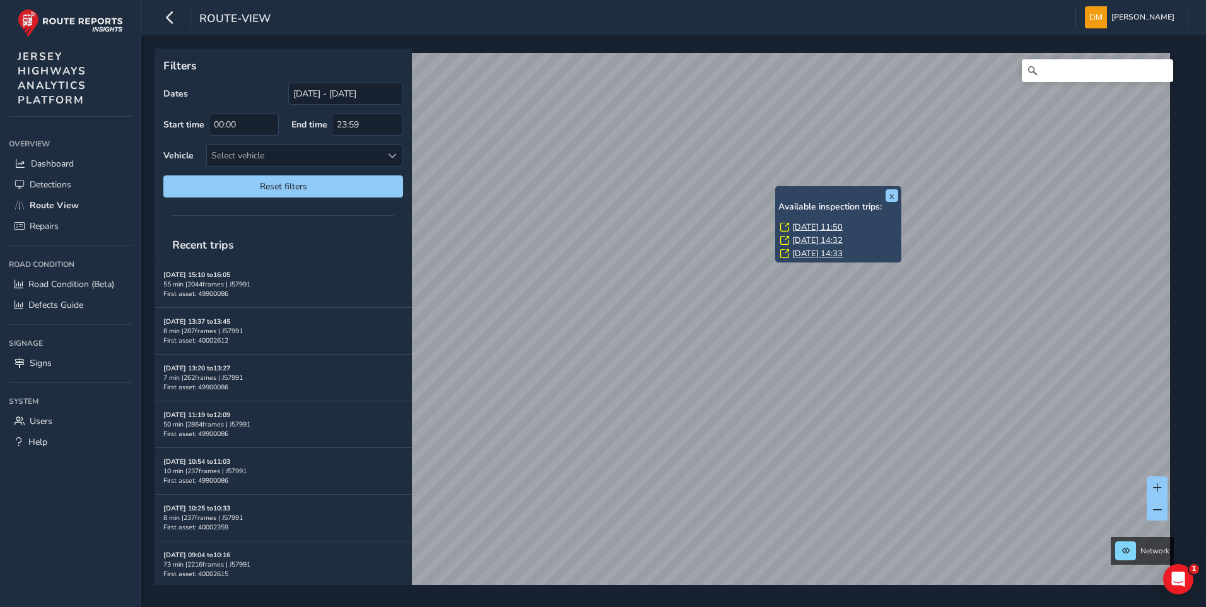
click at [803, 238] on link "[DATE] 14:32" at bounding box center [817, 240] width 50 height 11
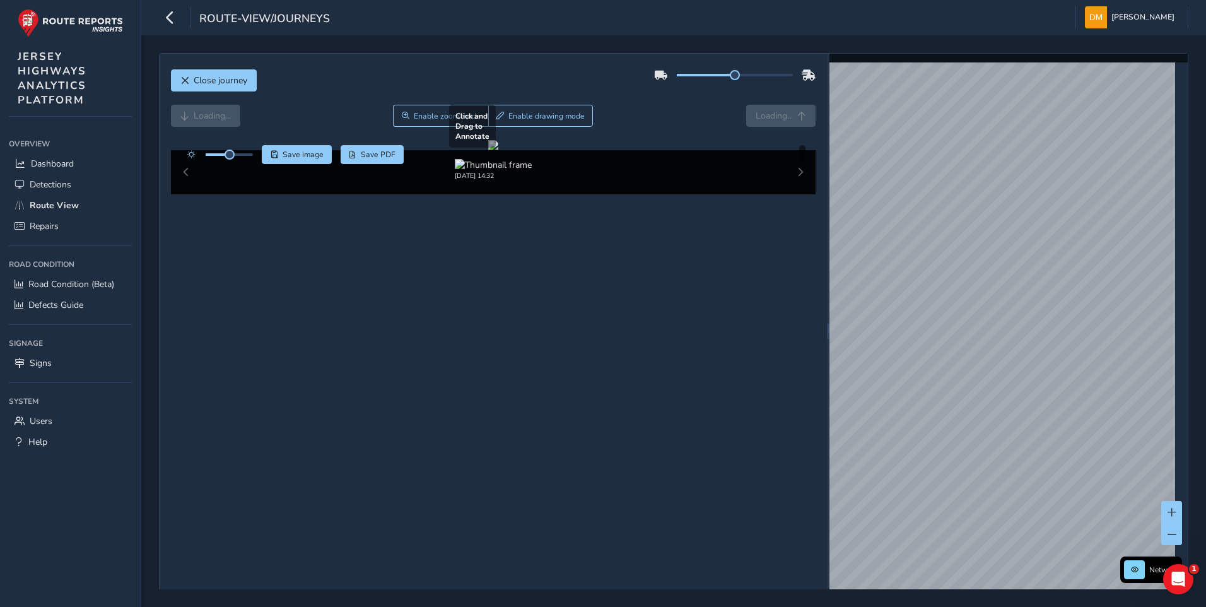
drag, startPoint x: 654, startPoint y: 354, endPoint x: 622, endPoint y: 306, distance: 57.7
click at [498, 150] on div at bounding box center [493, 145] width 10 height 10
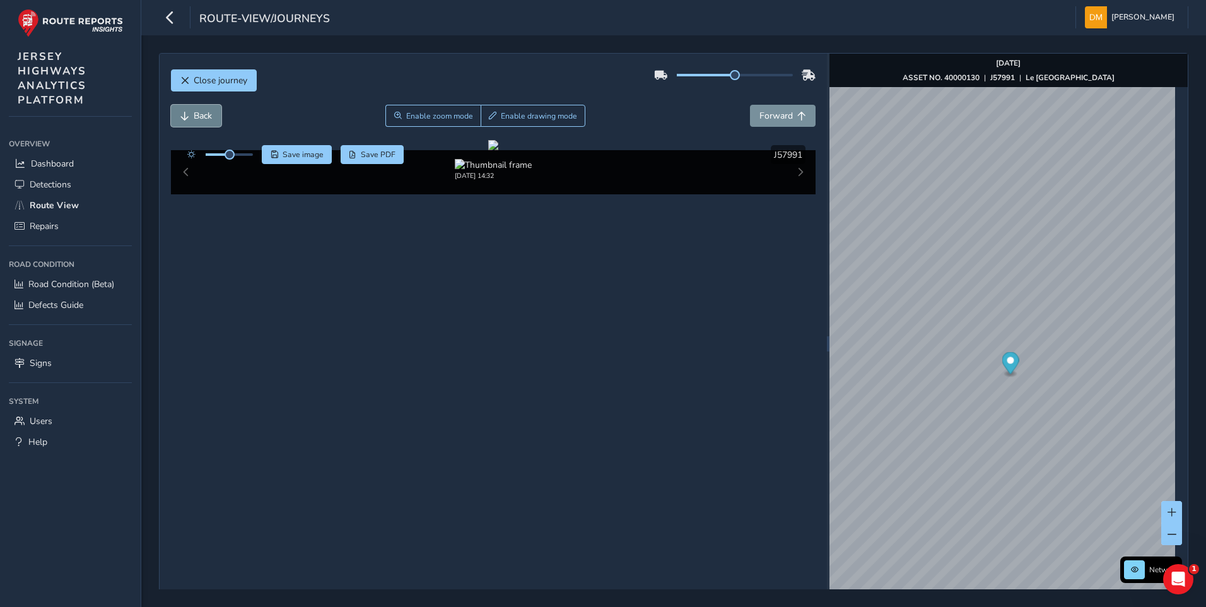
click at [216, 114] on button "Back" at bounding box center [196, 116] width 50 height 22
click at [498, 150] on div at bounding box center [493, 145] width 10 height 10
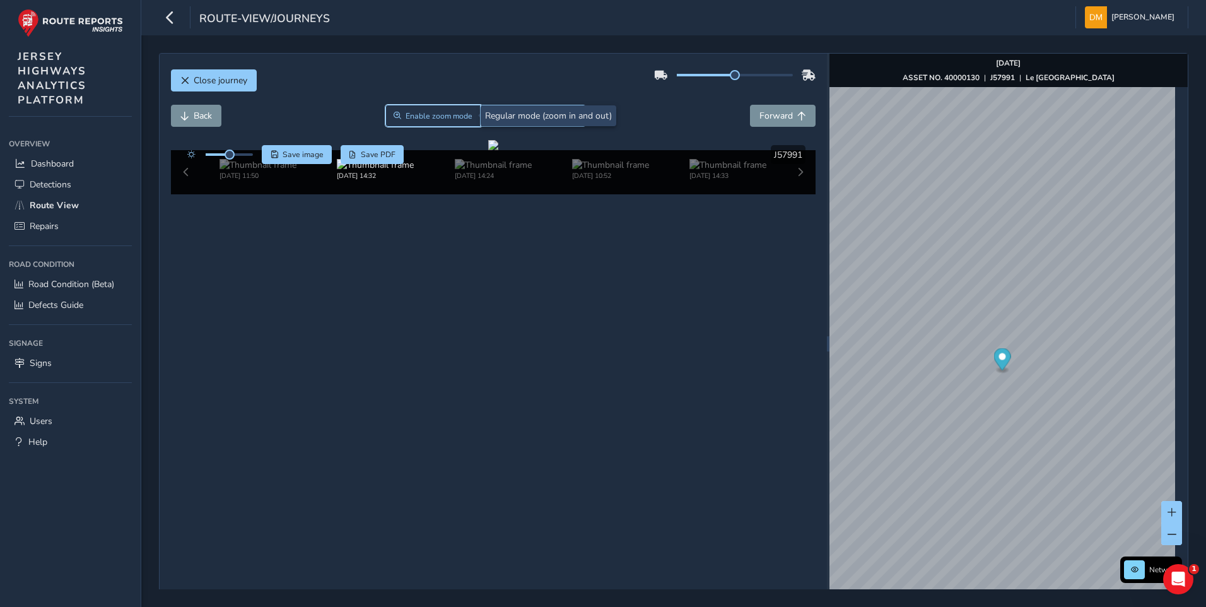
click at [418, 120] on span "Enable zoom mode" at bounding box center [438, 116] width 67 height 10
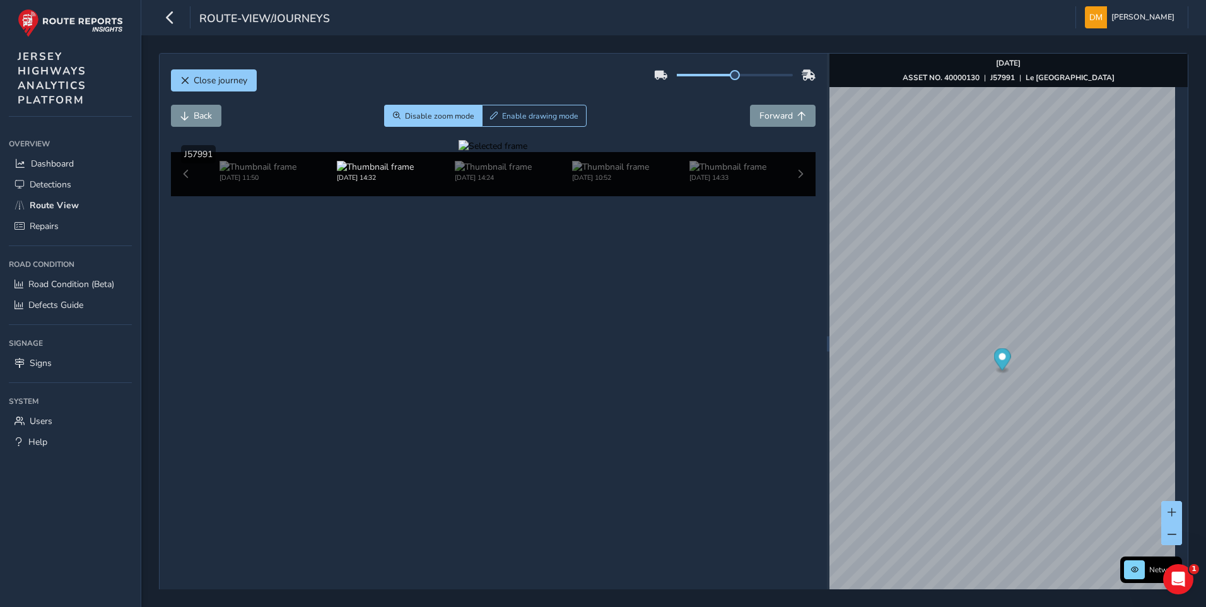
click at [527, 152] on div at bounding box center [492, 146] width 69 height 12
click at [765, 112] on span "Forward" at bounding box center [775, 116] width 33 height 12
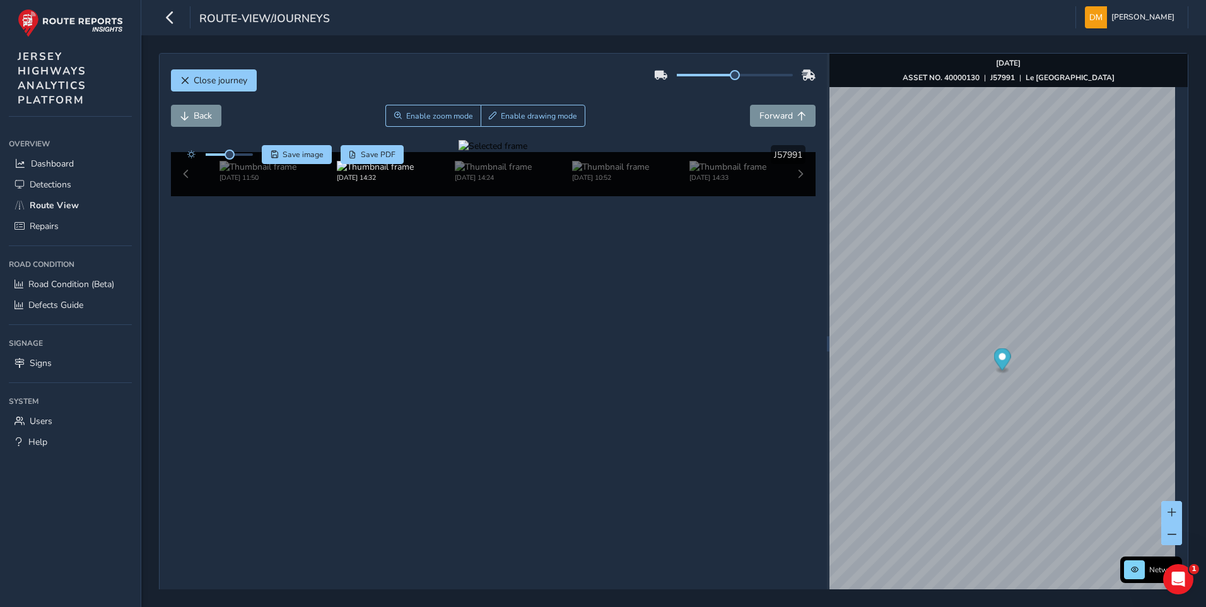
click at [527, 152] on div at bounding box center [492, 146] width 69 height 12
click at [673, 414] on img at bounding box center [441, 144] width 1816 height 1021
click at [209, 67] on div "Close journey" at bounding box center [493, 85] width 645 height 40
click at [209, 76] on span "Close journey" at bounding box center [221, 80] width 54 height 12
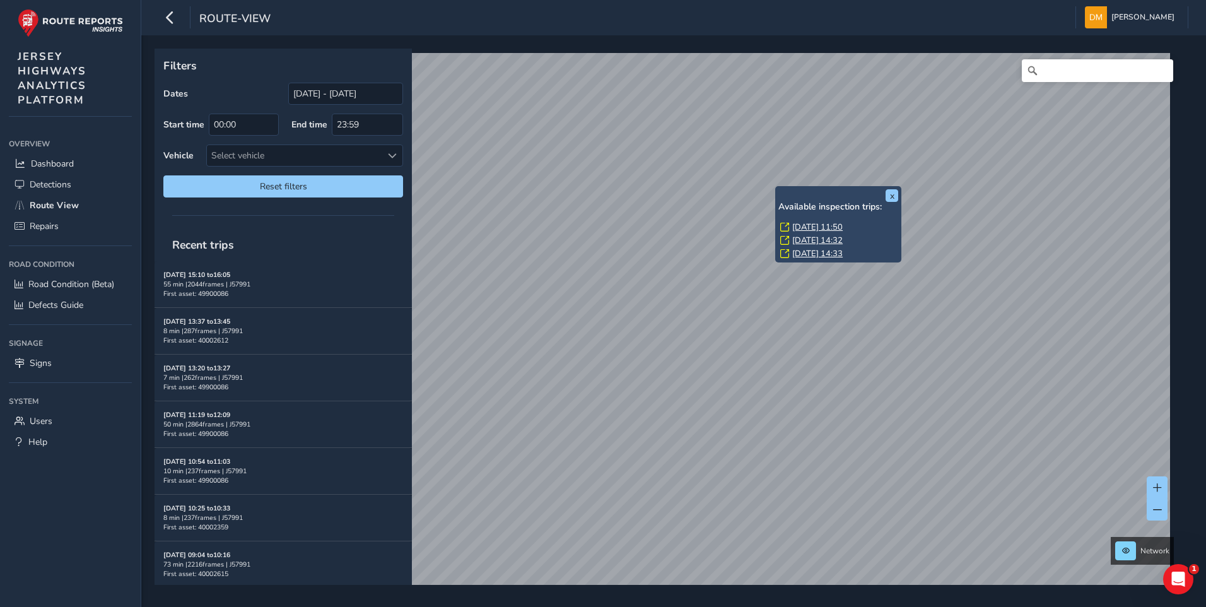
click at [796, 253] on link "[DATE] 14:33" at bounding box center [817, 253] width 50 height 11
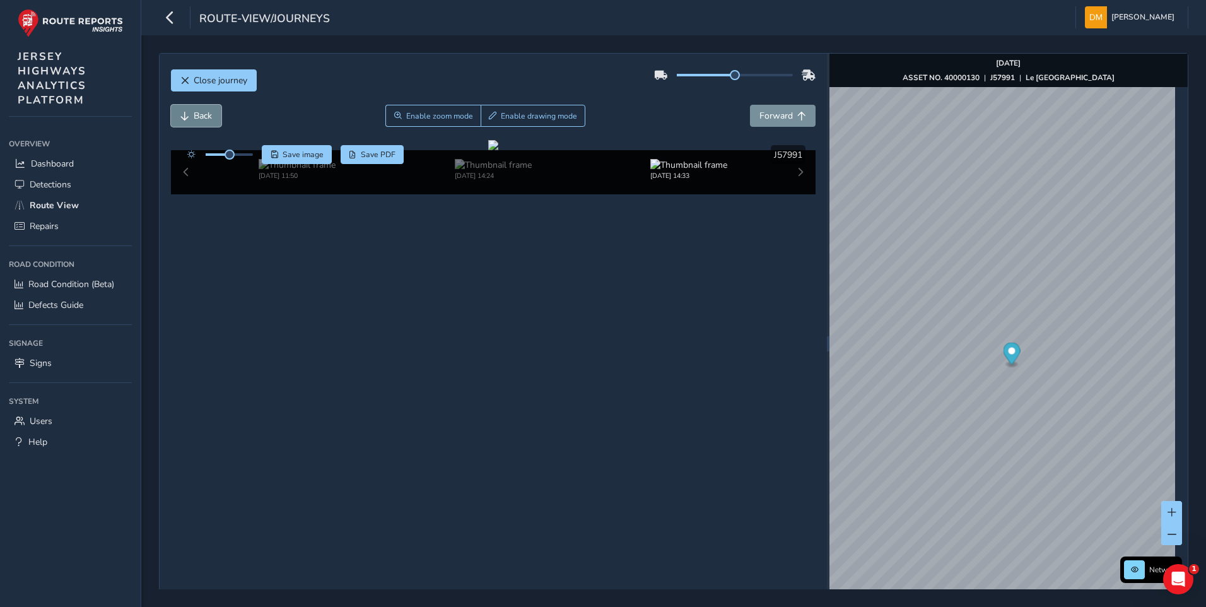
click at [208, 115] on span "Back" at bounding box center [203, 116] width 18 height 12
click at [205, 115] on span "Back" at bounding box center [203, 116] width 18 height 12
click at [498, 150] on div at bounding box center [493, 145] width 10 height 10
click at [410, 121] on button "Enable zoom mode" at bounding box center [433, 116] width 96 height 22
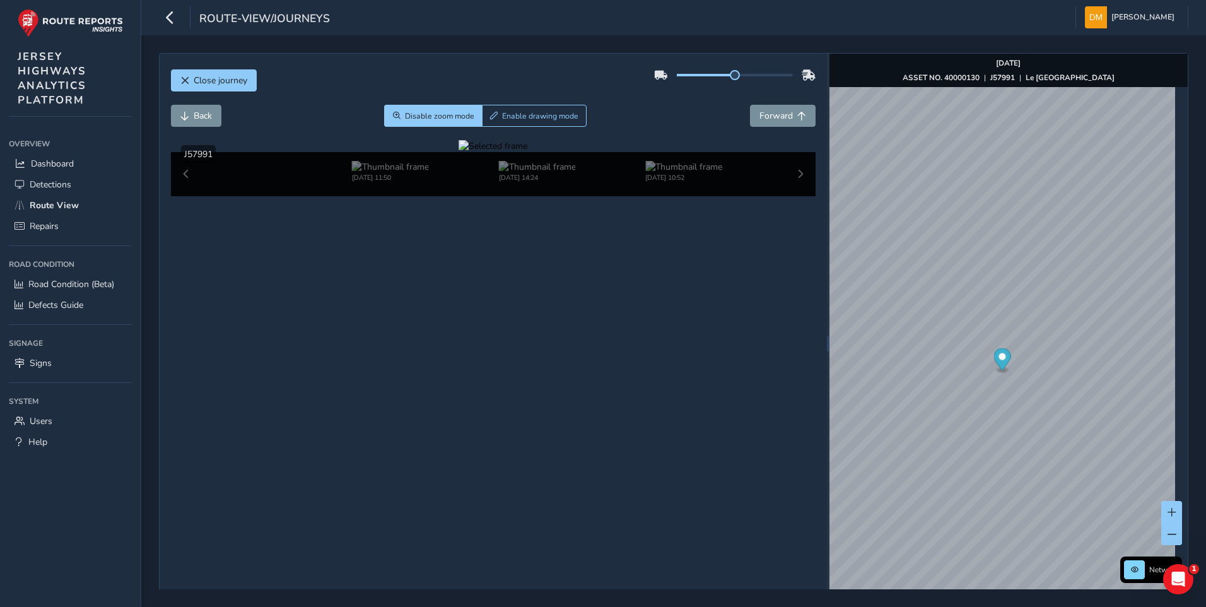
click at [527, 152] on div at bounding box center [492, 146] width 69 height 12
click at [666, 415] on img at bounding box center [453, 143] width 1816 height 1021
